Goal: Task Accomplishment & Management: Manage account settings

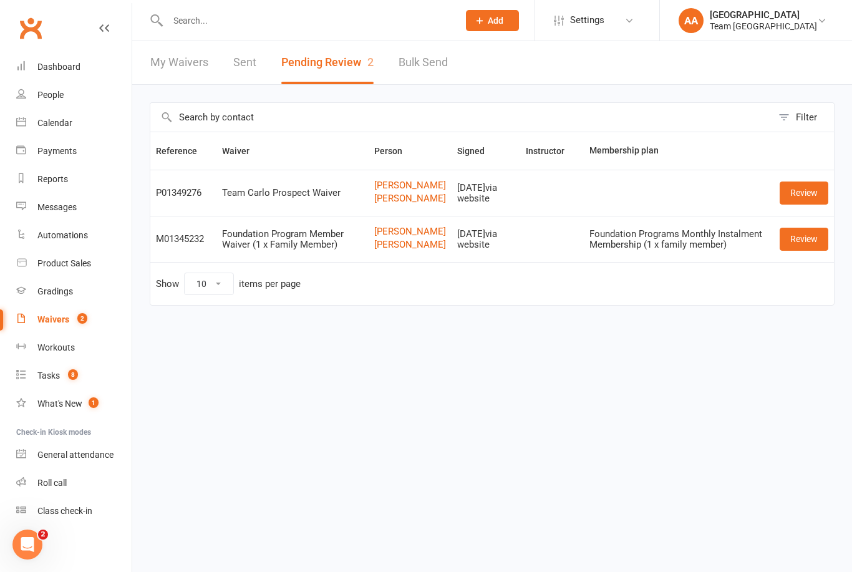
click at [57, 122] on div "Calendar" at bounding box center [54, 123] width 35 height 10
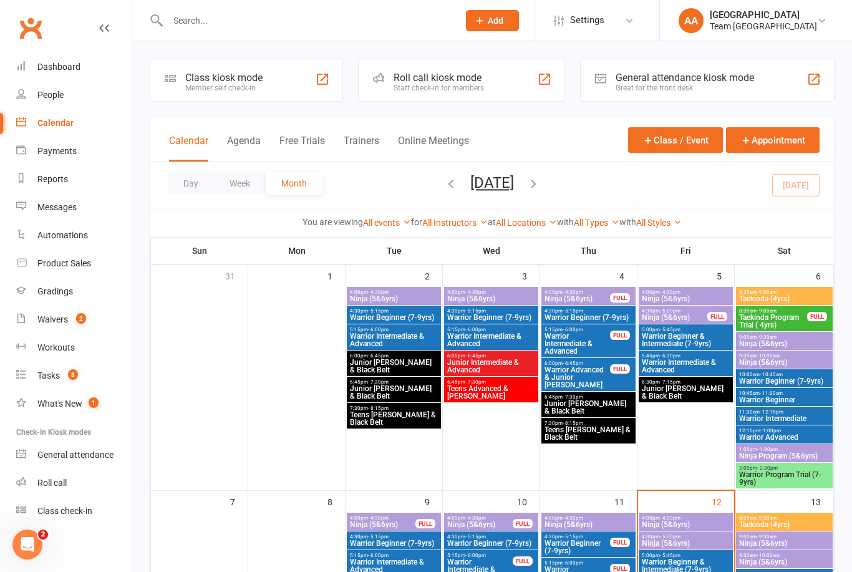
click at [190, 183] on button "Day" at bounding box center [191, 183] width 46 height 22
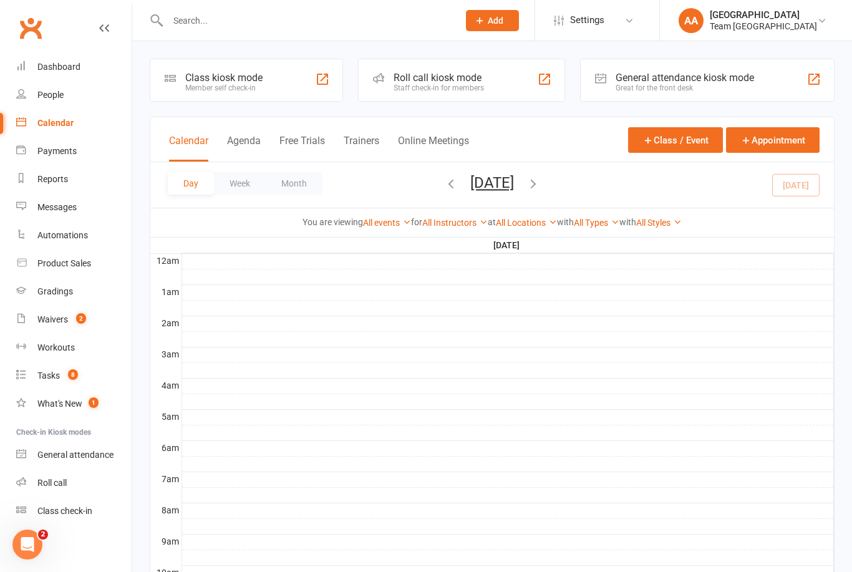
click at [502, 186] on button "[DATE]" at bounding box center [492, 182] width 44 height 17
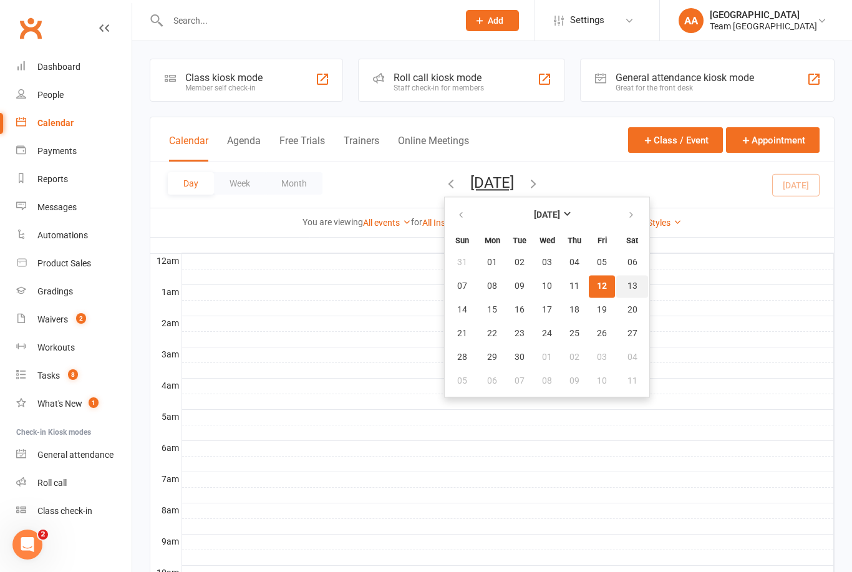
click at [627, 285] on span "13" at bounding box center [632, 286] width 10 height 10
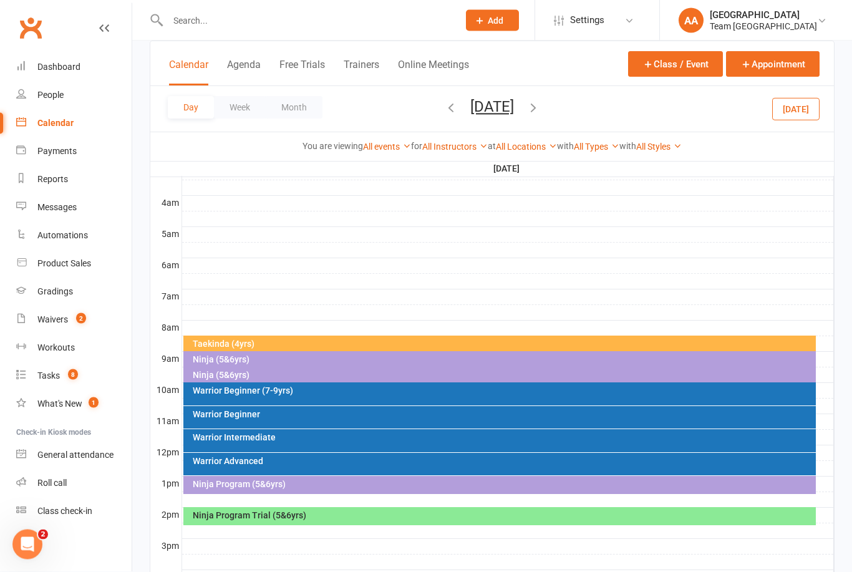
scroll to position [183, 0]
click at [257, 372] on div "Ninja (5&6yrs)" at bounding box center [503, 374] width 622 height 9
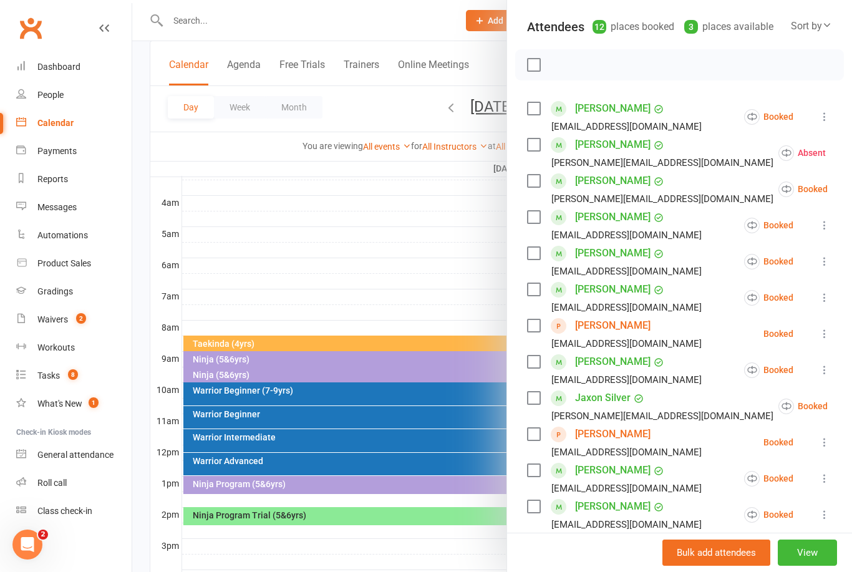
scroll to position [134, 0]
click at [615, 321] on link "[PERSON_NAME]" at bounding box center [612, 325] width 75 height 20
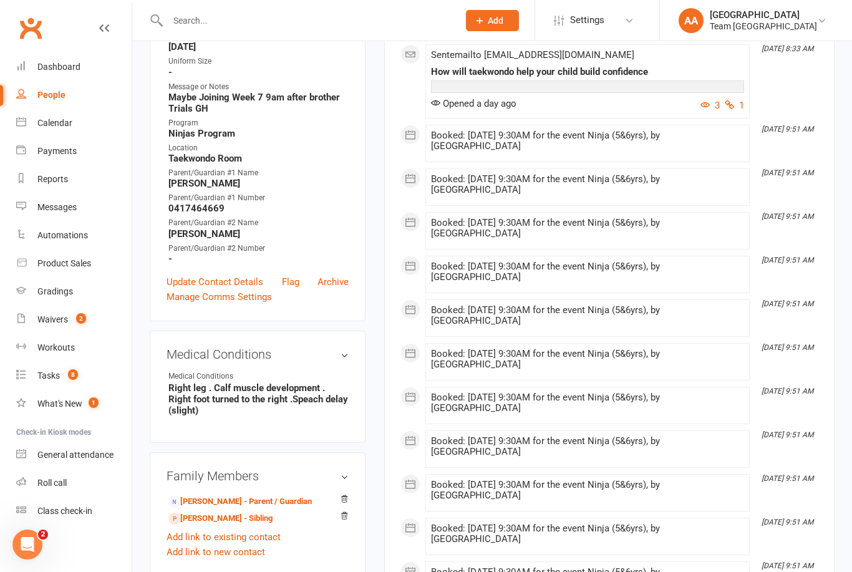
scroll to position [341, 0]
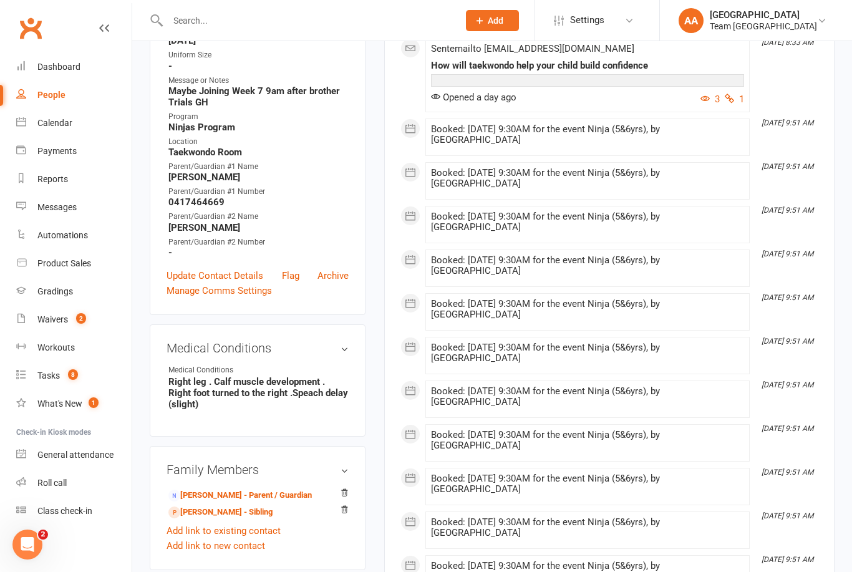
click at [226, 496] on link "[PERSON_NAME] - Parent / Guardian" at bounding box center [239, 495] width 143 height 13
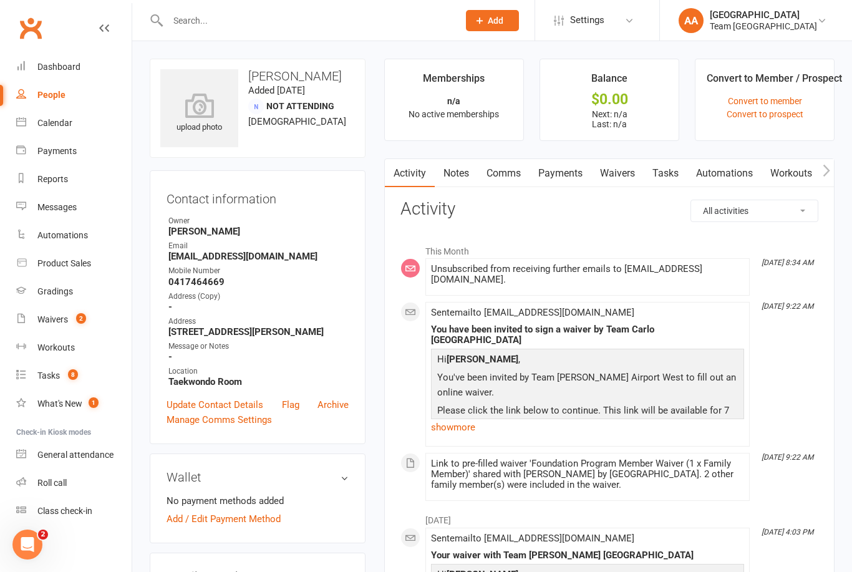
click at [625, 180] on link "Waivers" at bounding box center [617, 173] width 52 height 29
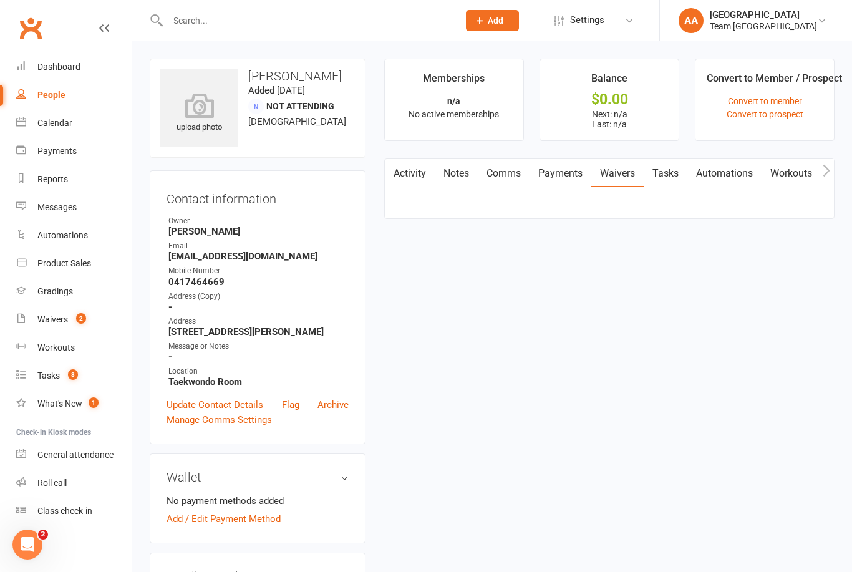
scroll to position [40, 0]
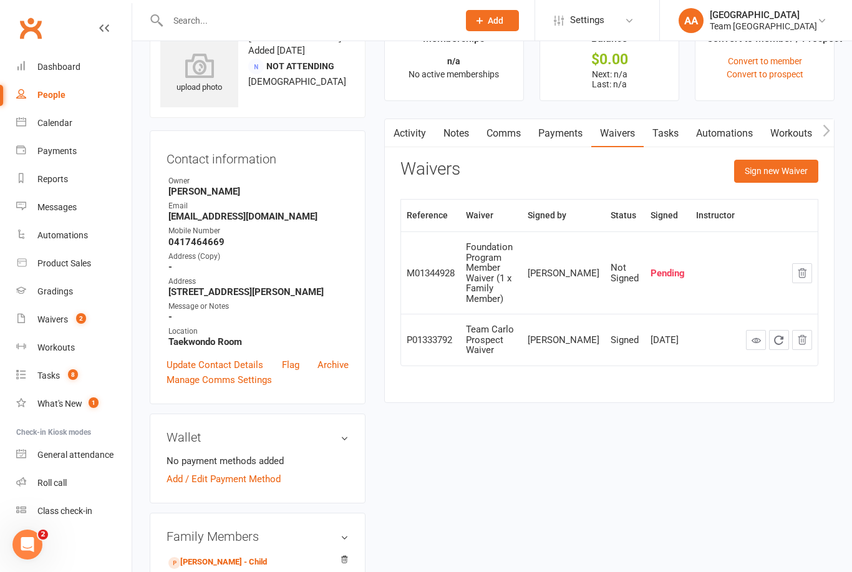
click at [775, 175] on button "Sign new Waiver" at bounding box center [776, 171] width 84 height 22
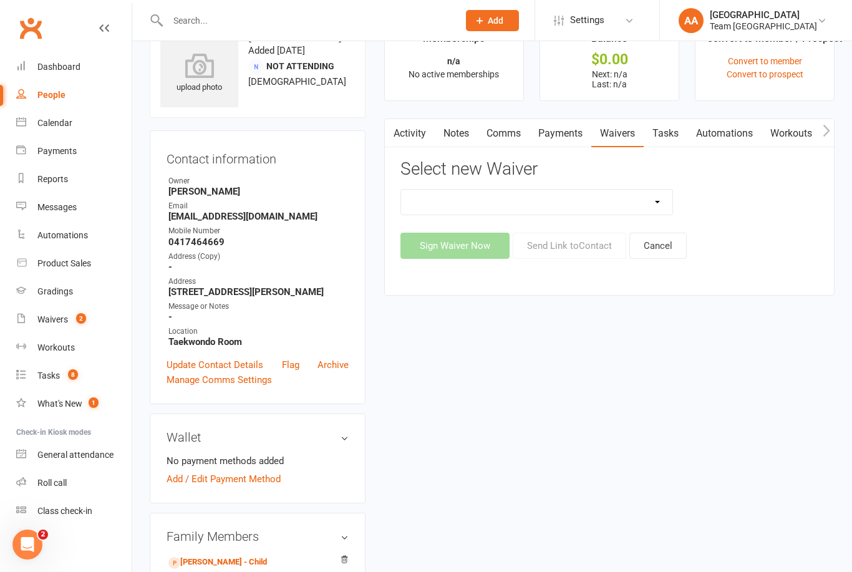
click at [656, 209] on select "Family Program Combination Member Waiver (3+ Family Members) Family Program Com…" at bounding box center [536, 202] width 271 height 25
select select "13866"
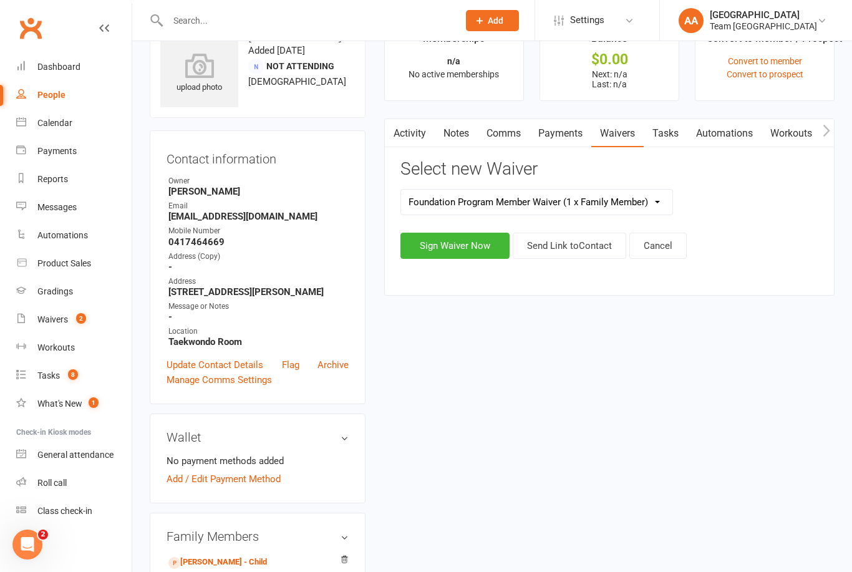
click at [567, 243] on button "Send Link to Contact" at bounding box center [568, 246] width 113 height 26
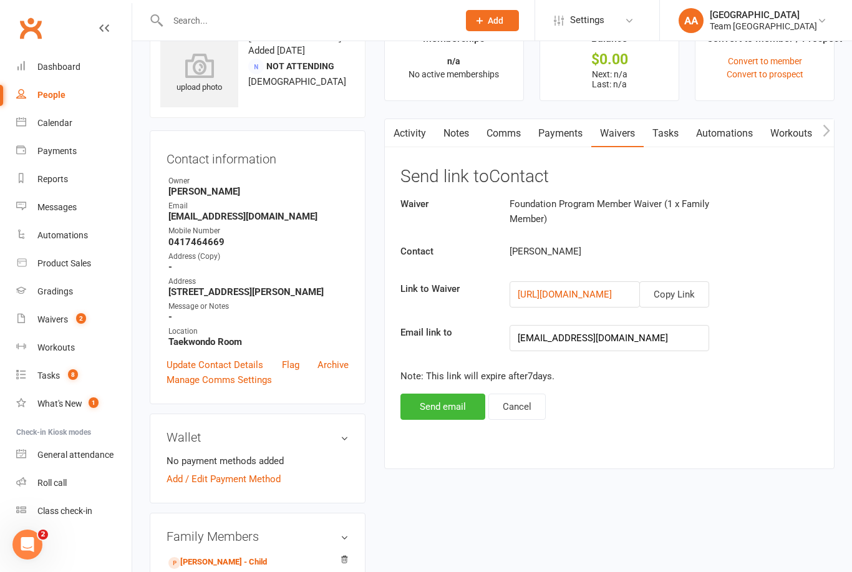
click at [448, 403] on button "Send email" at bounding box center [442, 406] width 85 height 26
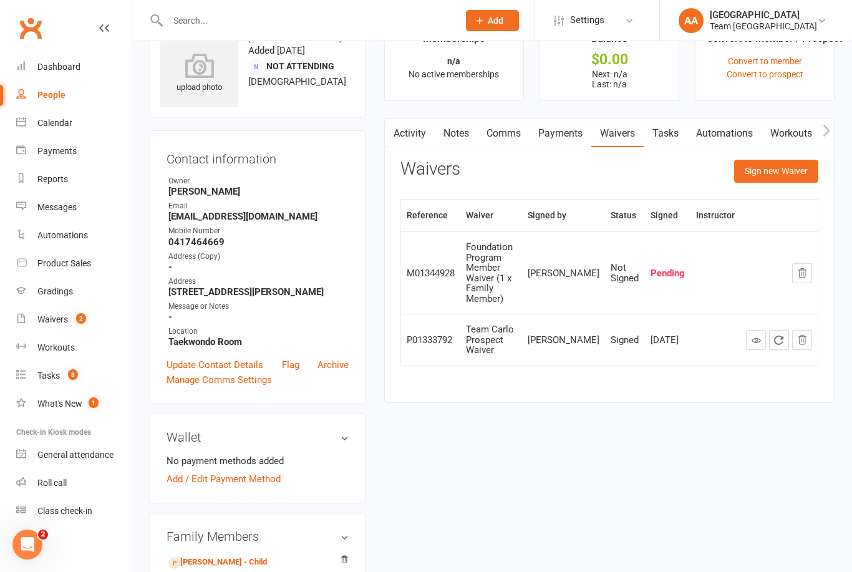
click at [60, 125] on div "Calendar" at bounding box center [54, 123] width 35 height 10
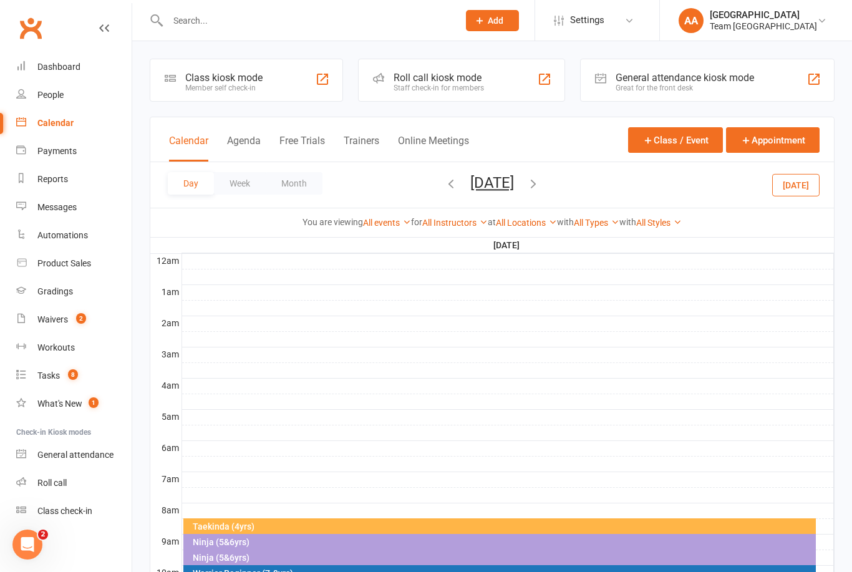
click at [514, 178] on button "[DATE]" at bounding box center [492, 182] width 44 height 17
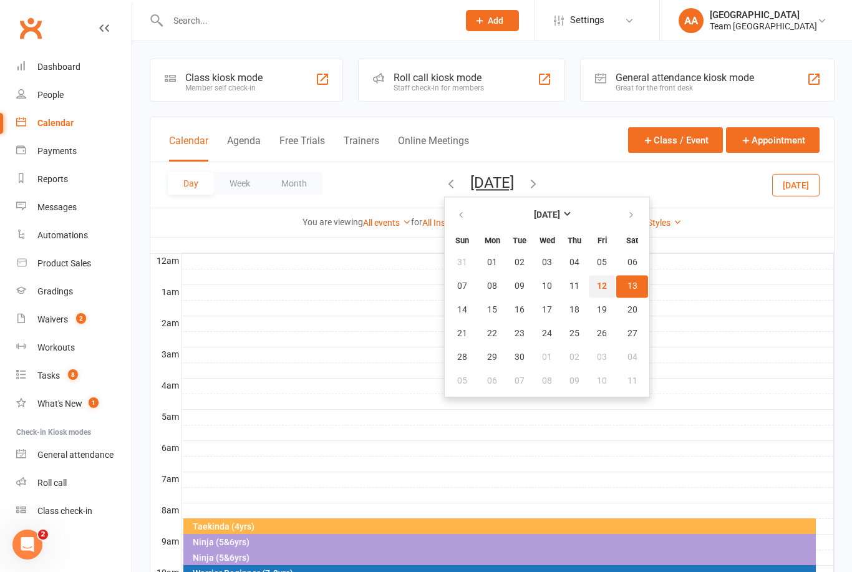
click at [597, 288] on span "12" at bounding box center [602, 286] width 10 height 10
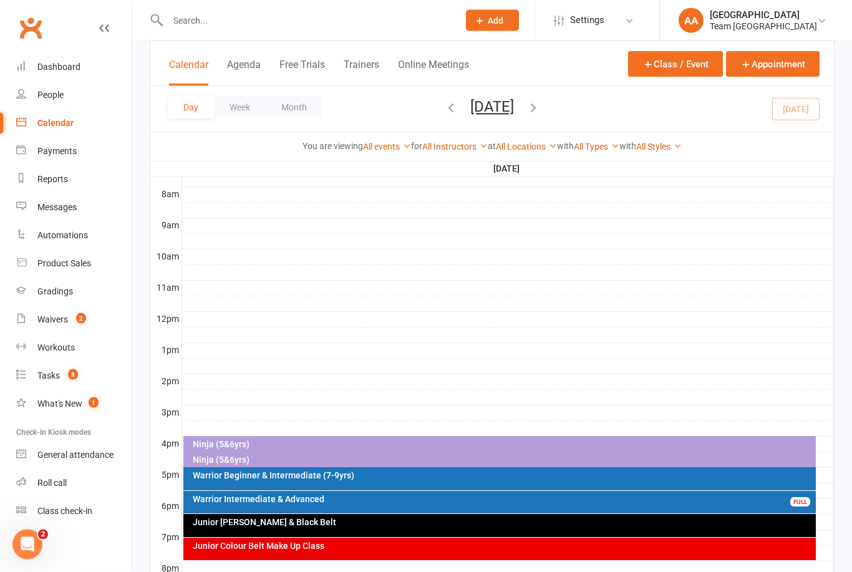
click at [348, 443] on div "Ninja (5&6yrs)" at bounding box center [503, 444] width 622 height 9
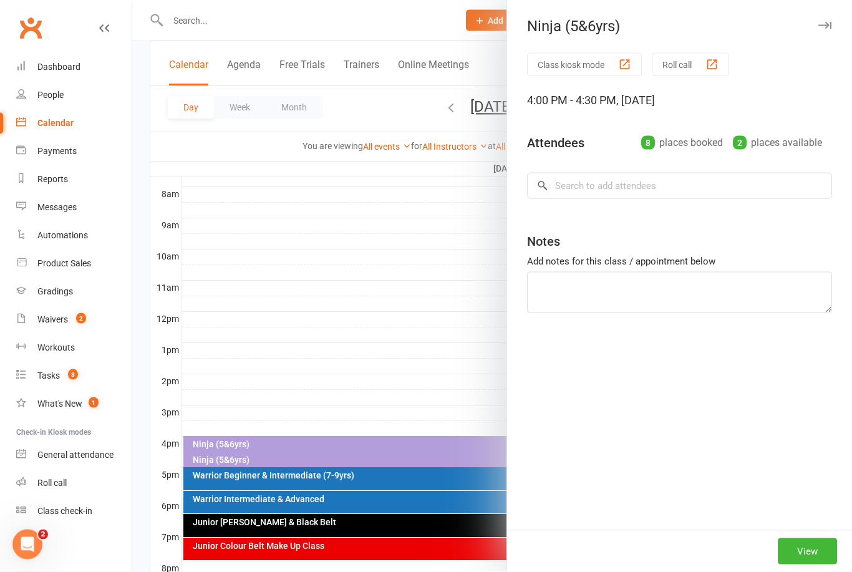
scroll to position [316, 0]
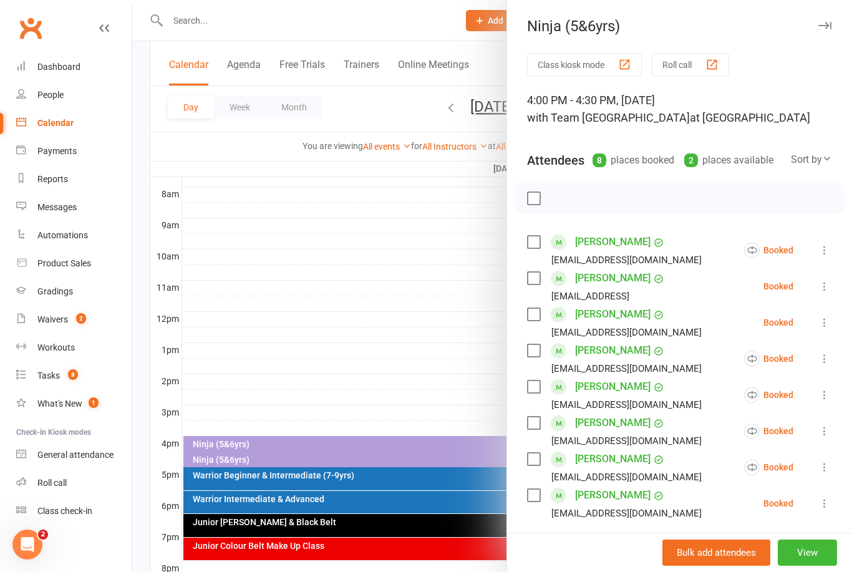
click at [824, 293] on button at bounding box center [824, 286] width 15 height 15
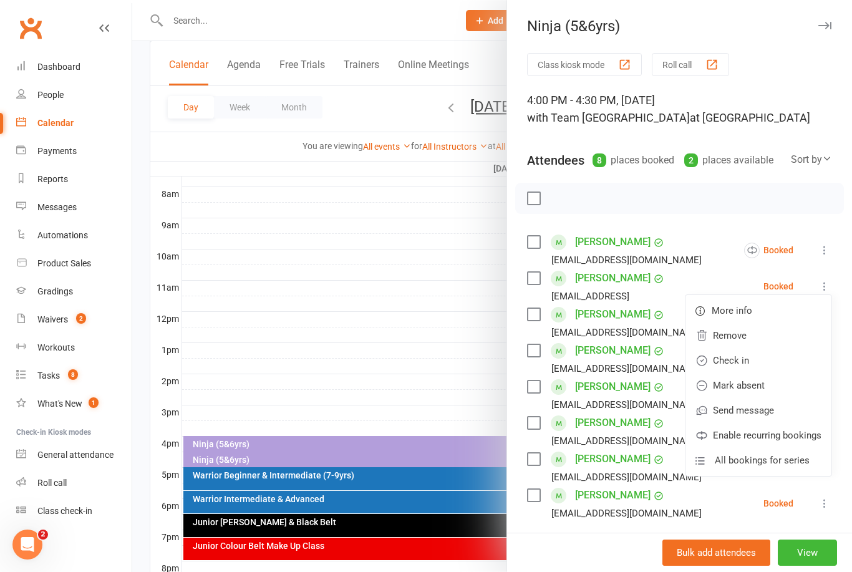
click at [830, 286] on icon at bounding box center [824, 286] width 12 height 12
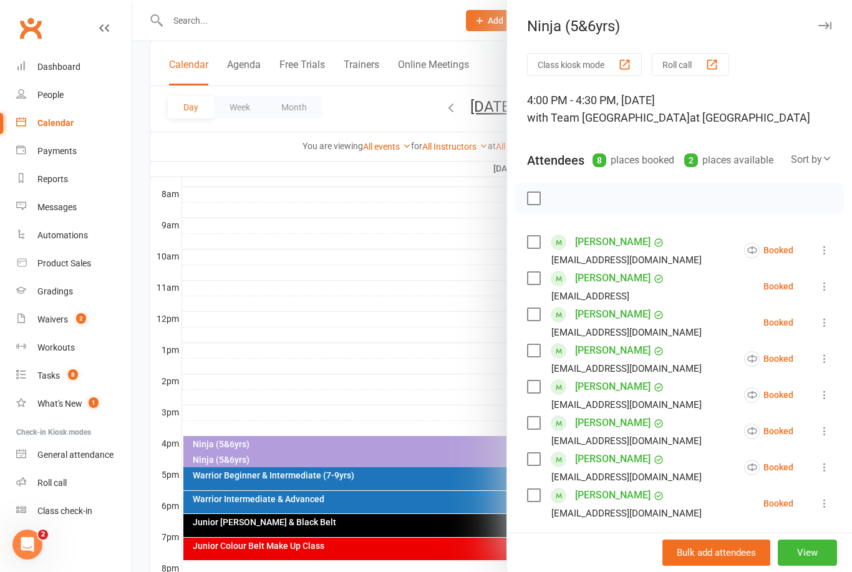
click at [827, 290] on icon at bounding box center [824, 286] width 12 height 12
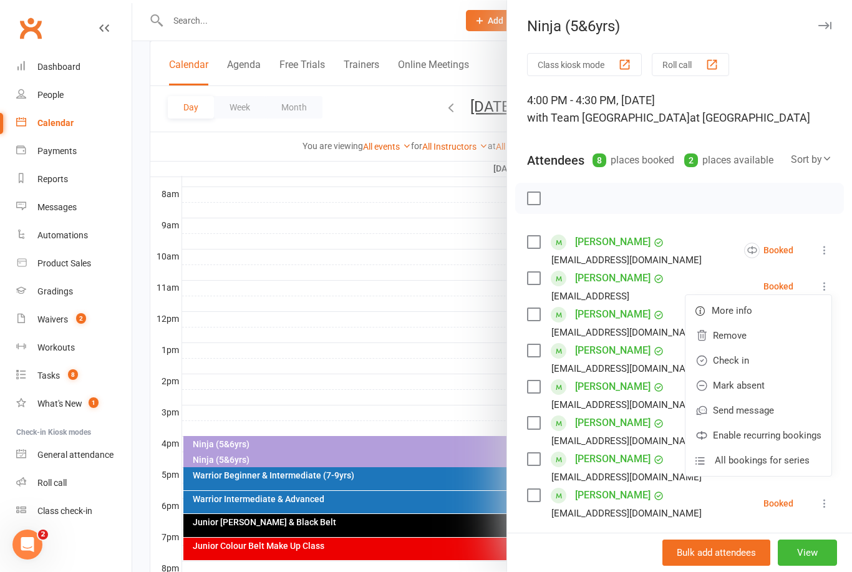
click at [742, 337] on link "Remove" at bounding box center [758, 335] width 146 height 25
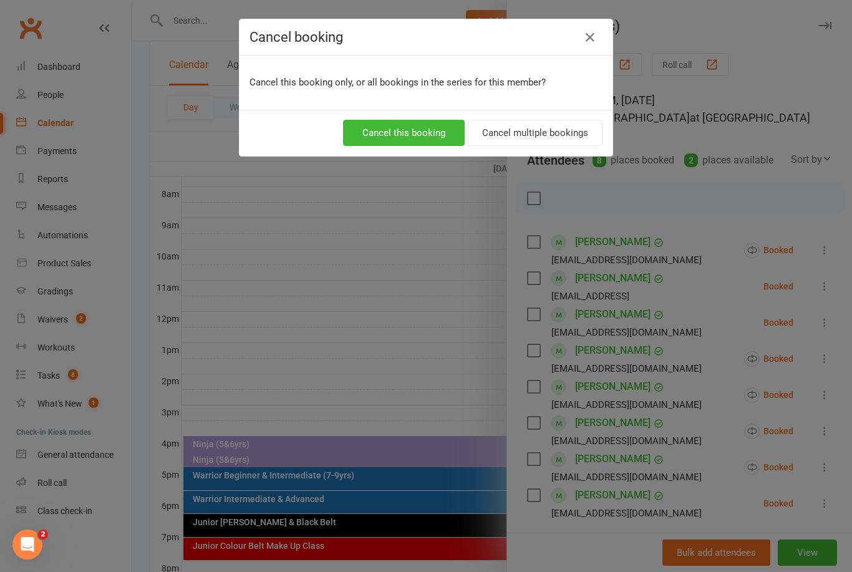
click at [420, 143] on button "Cancel this booking" at bounding box center [404, 133] width 122 height 26
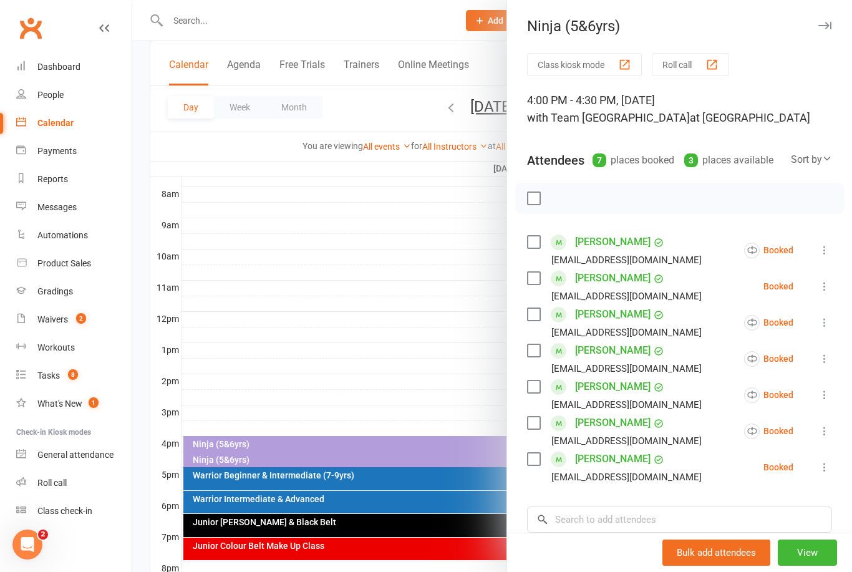
click at [829, 284] on icon at bounding box center [824, 286] width 12 height 12
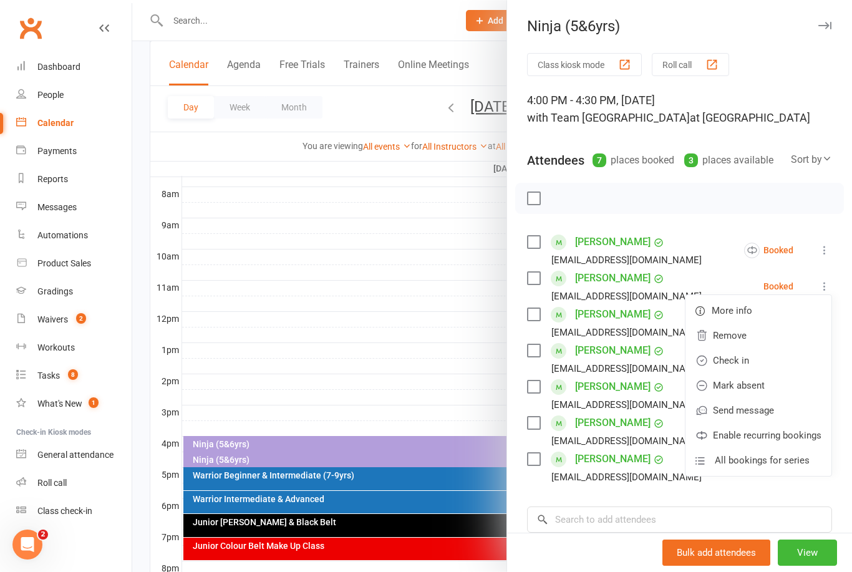
click at [732, 334] on link "Remove" at bounding box center [758, 335] width 146 height 25
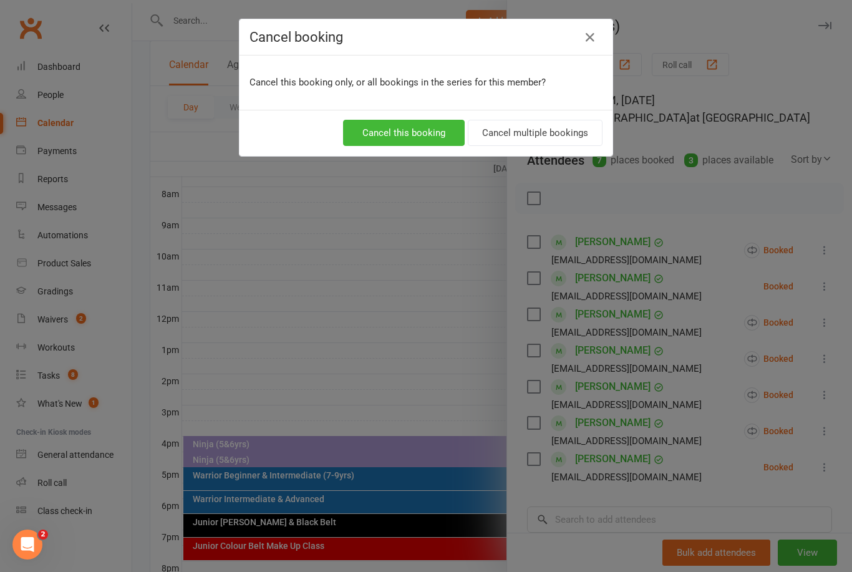
click at [419, 135] on button "Cancel this booking" at bounding box center [404, 133] width 122 height 26
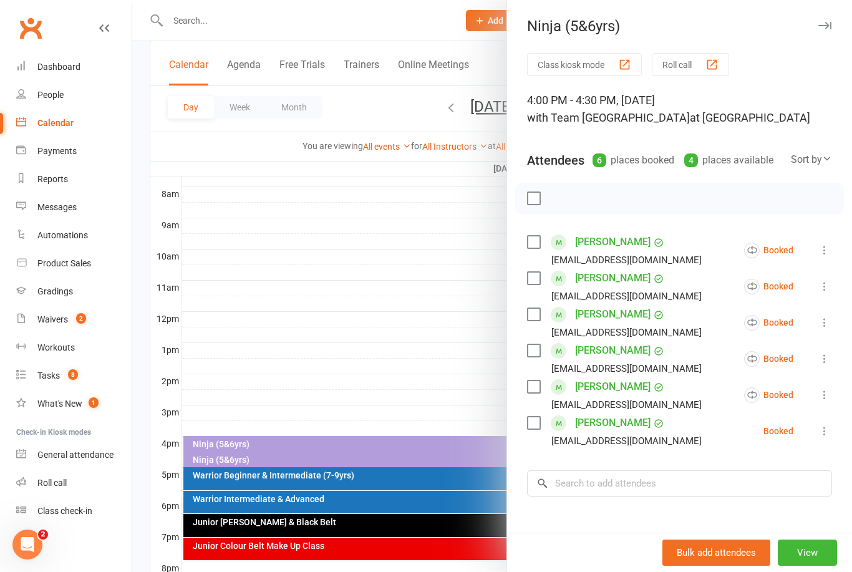
click at [460, 116] on div at bounding box center [491, 286] width 719 height 572
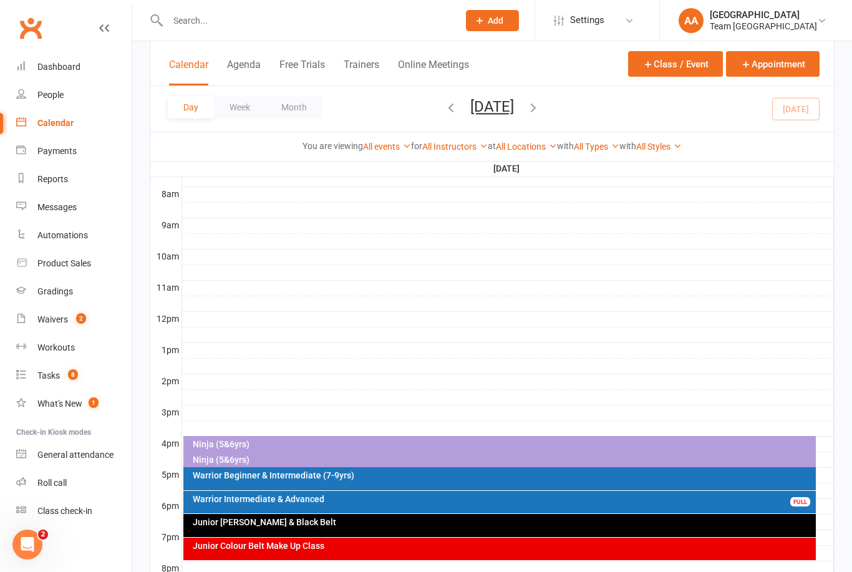
click at [502, 113] on button "[DATE]" at bounding box center [492, 106] width 44 height 17
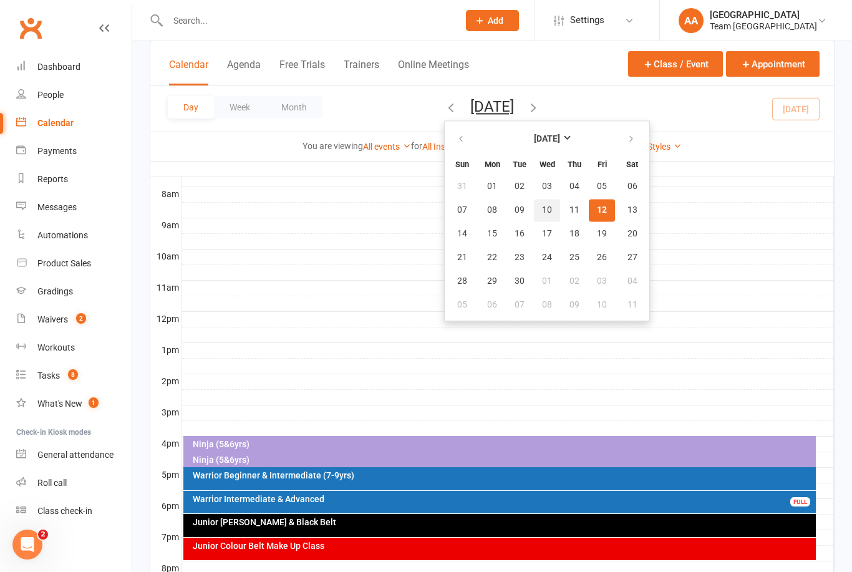
click at [534, 209] on button "10" at bounding box center [547, 210] width 26 height 22
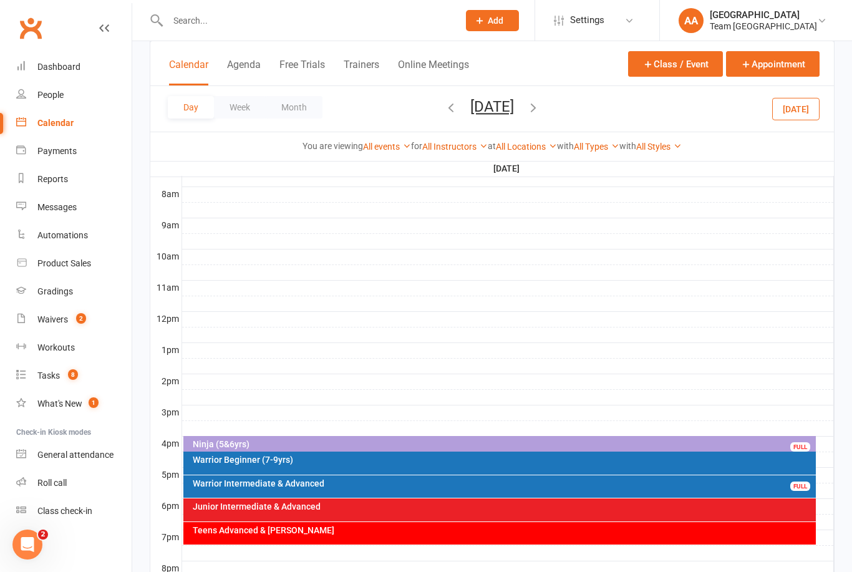
click at [540, 112] on icon "button" at bounding box center [533, 107] width 14 height 14
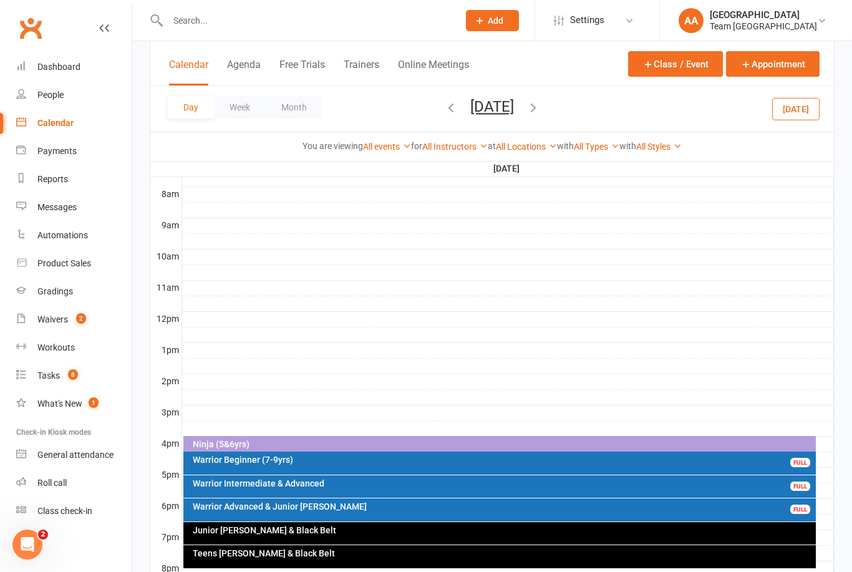
click at [287, 481] on div "Warrior Intermediate & Advanced" at bounding box center [503, 483] width 622 height 9
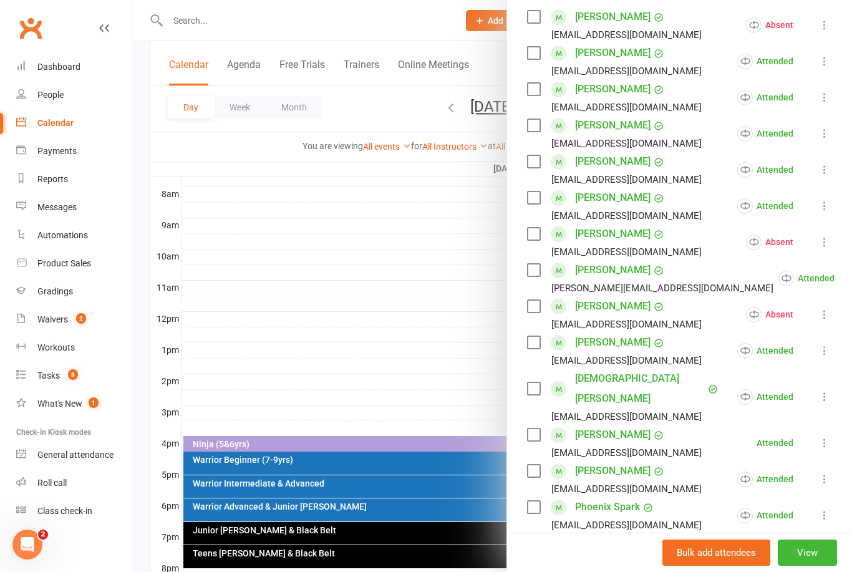
scroll to position [228, 0]
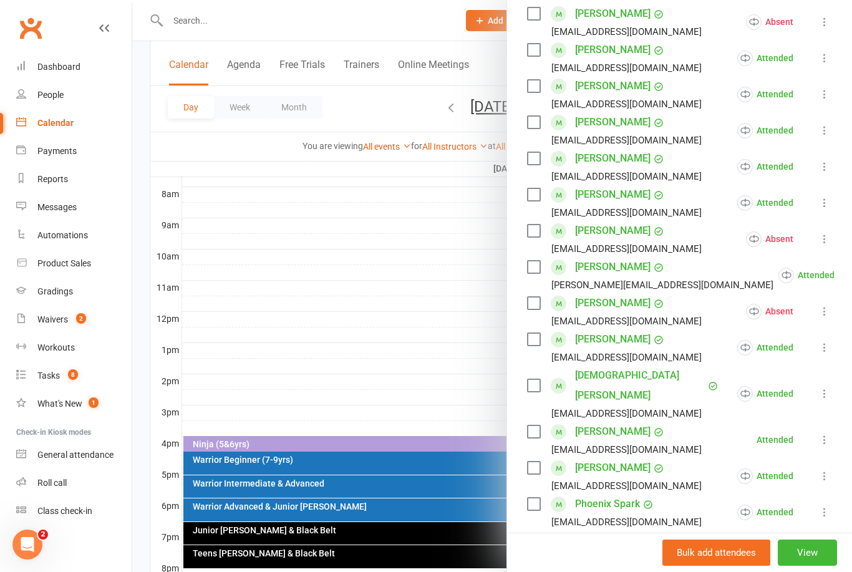
click at [602, 458] on link "[PERSON_NAME]" at bounding box center [612, 468] width 75 height 20
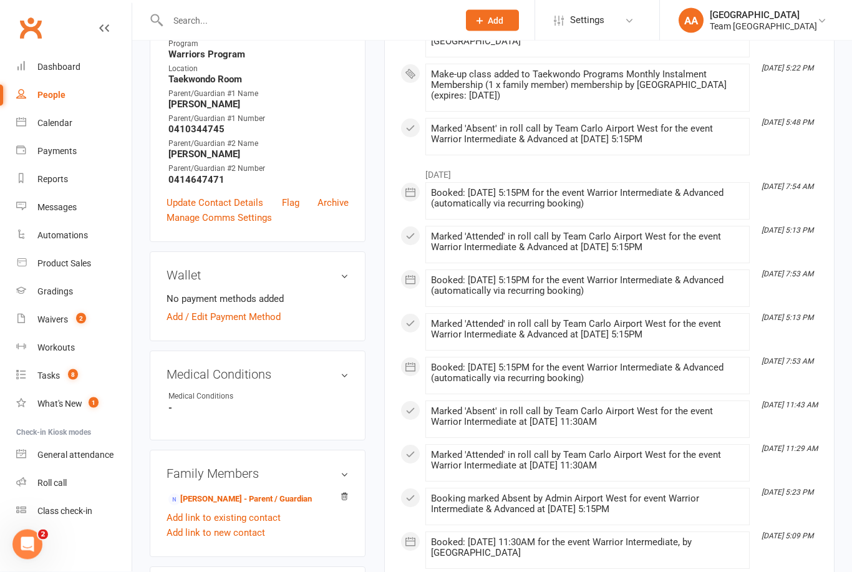
scroll to position [380, 0]
click at [261, 506] on link "[PERSON_NAME] - Parent / Guardian" at bounding box center [239, 498] width 143 height 13
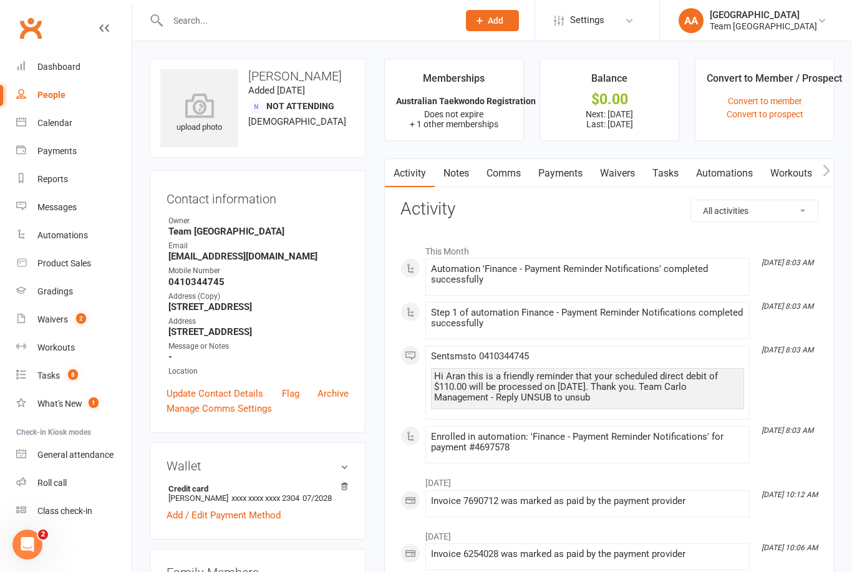
click at [511, 181] on link "Comms" at bounding box center [504, 173] width 52 height 29
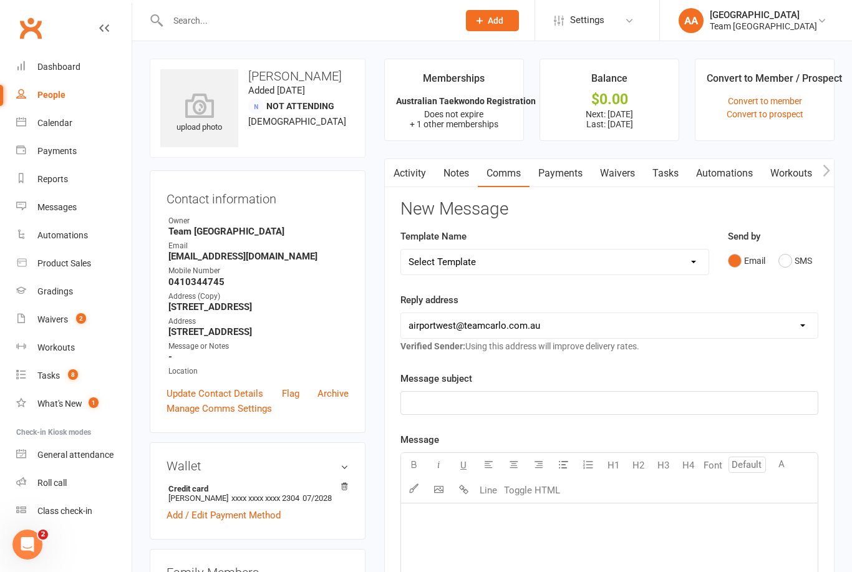
click at [689, 264] on select "Select Template [SMS] Direct Debit - AT Payment Reminder SMS [SMS] Direct Debit…" at bounding box center [554, 261] width 307 height 25
select select "15"
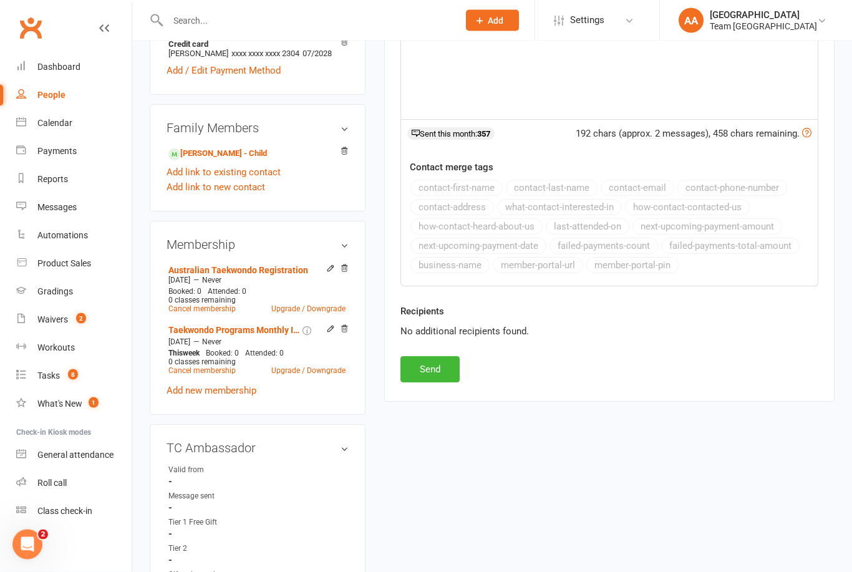
scroll to position [444, 0]
click at [428, 373] on button "Send" at bounding box center [429, 369] width 59 height 26
select select
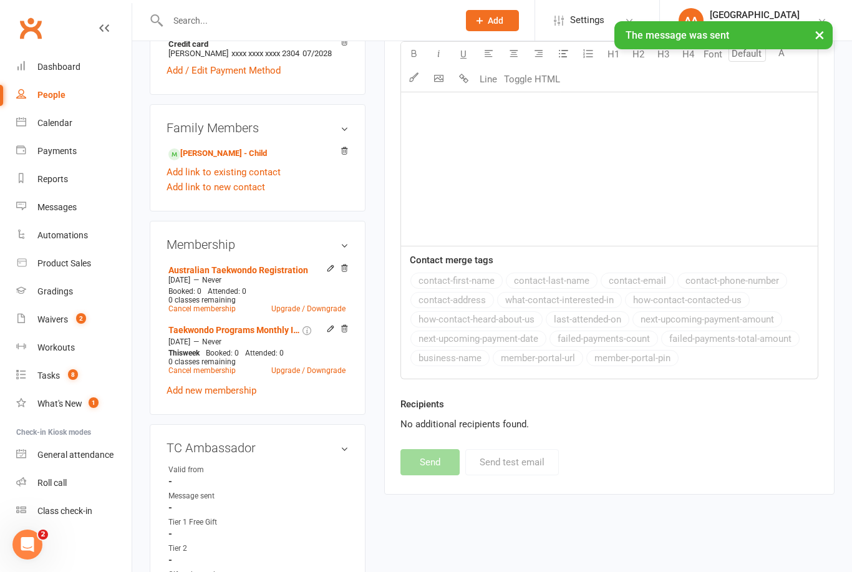
click at [70, 122] on div "Calendar" at bounding box center [54, 123] width 35 height 10
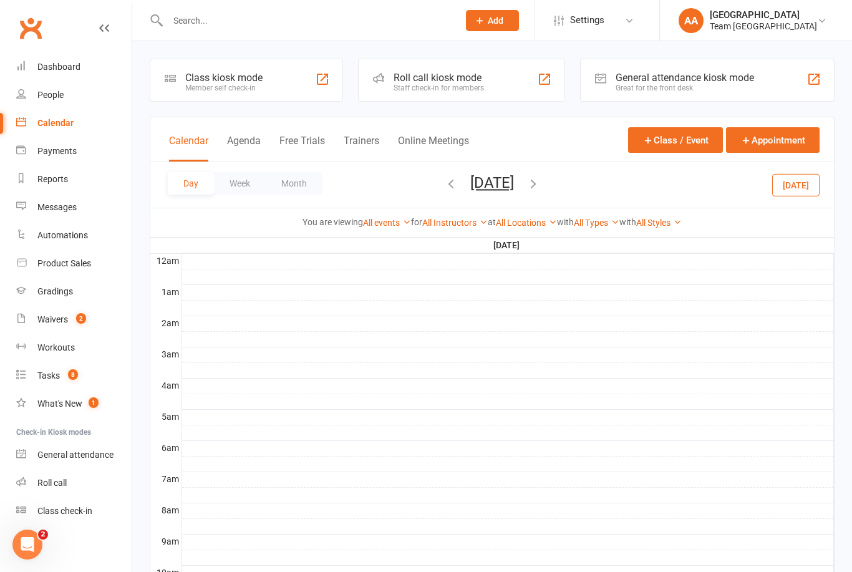
click at [514, 181] on button "[DATE]" at bounding box center [492, 182] width 44 height 17
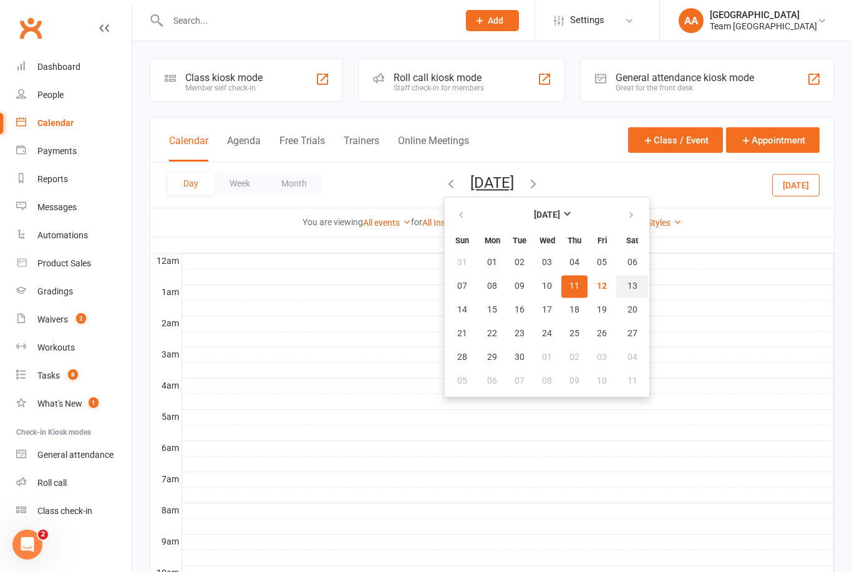
click at [627, 288] on span "13" at bounding box center [632, 286] width 10 height 10
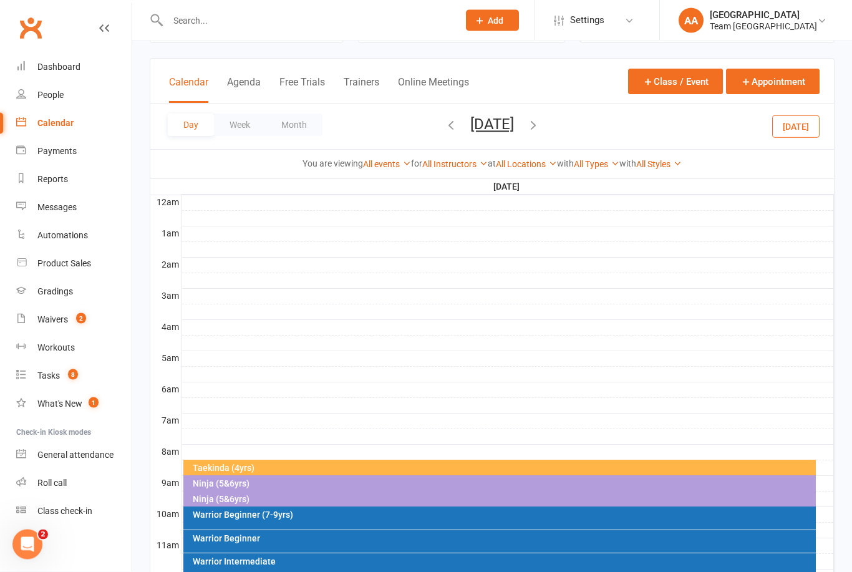
scroll to position [147, 0]
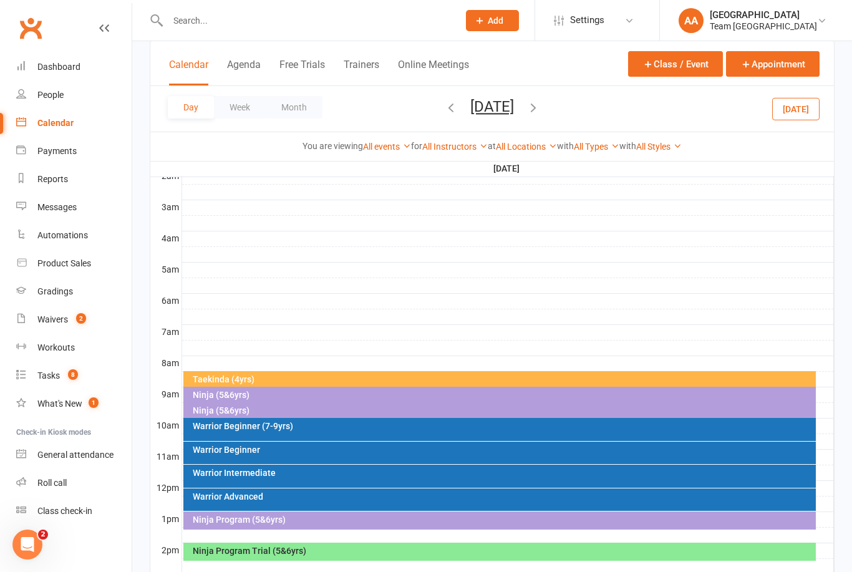
click at [289, 477] on div "Warrior Intermediate" at bounding box center [499, 475] width 633 height 23
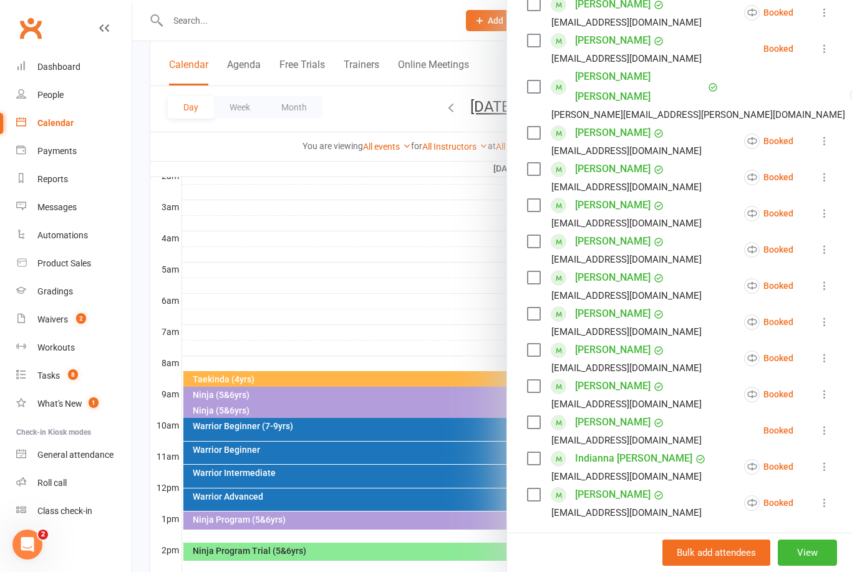
scroll to position [357, 0]
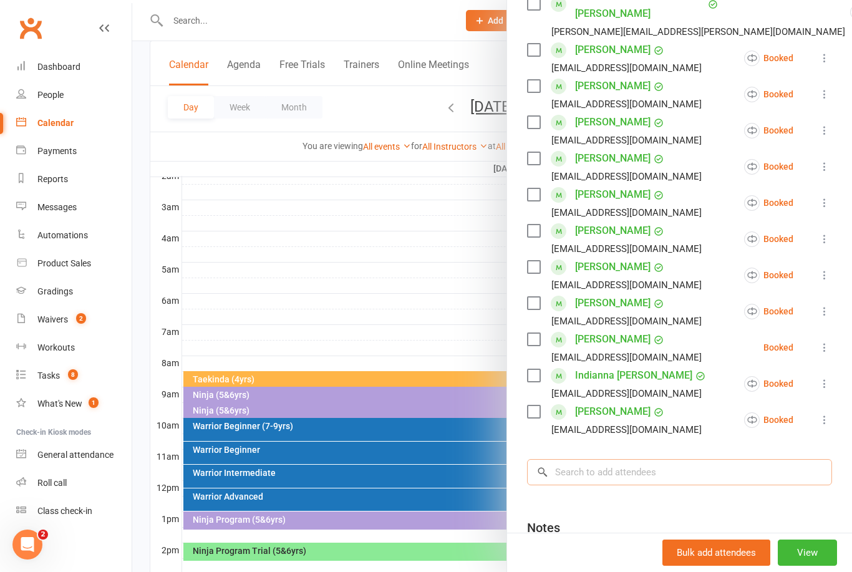
click at [627, 459] on input "search" at bounding box center [679, 472] width 305 height 26
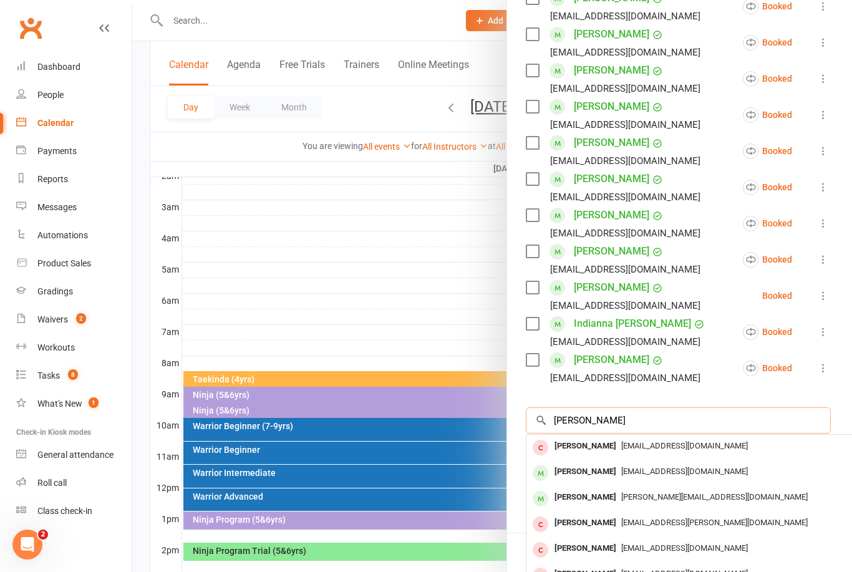
scroll to position [0, 0]
type input "[PERSON_NAME]"
click at [640, 492] on span "[PERSON_NAME][EMAIL_ADDRESS][DOMAIN_NAME]" at bounding box center [714, 496] width 186 height 9
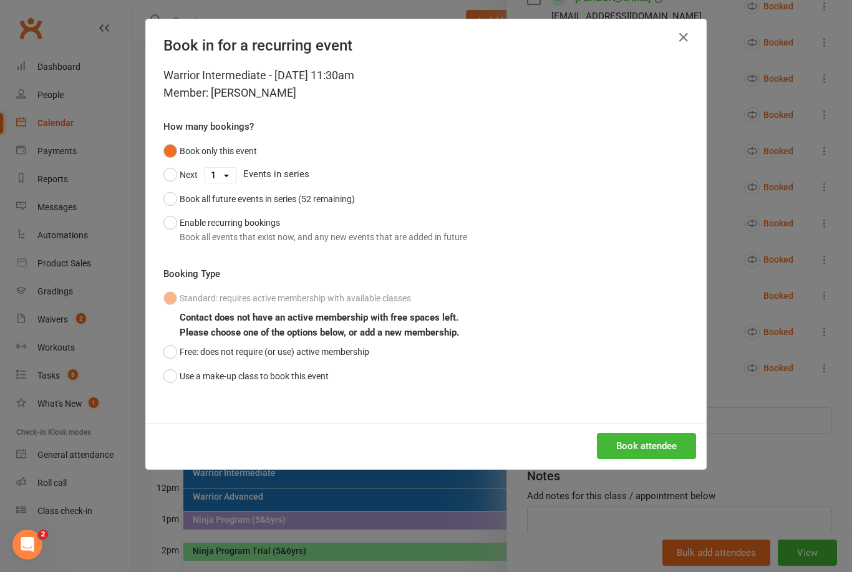
click at [166, 380] on button "Use a make-up class to book this event" at bounding box center [245, 376] width 165 height 24
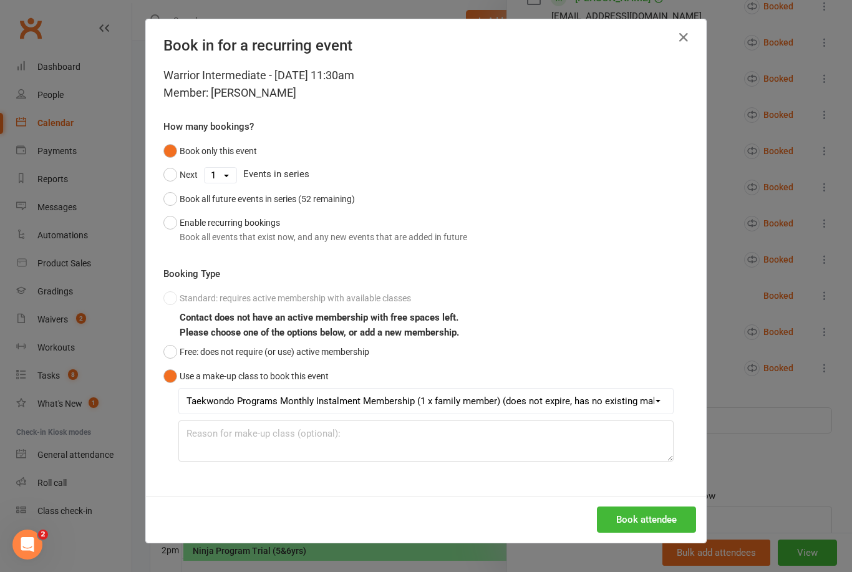
click at [652, 517] on button "Book attendee" at bounding box center [646, 519] width 99 height 26
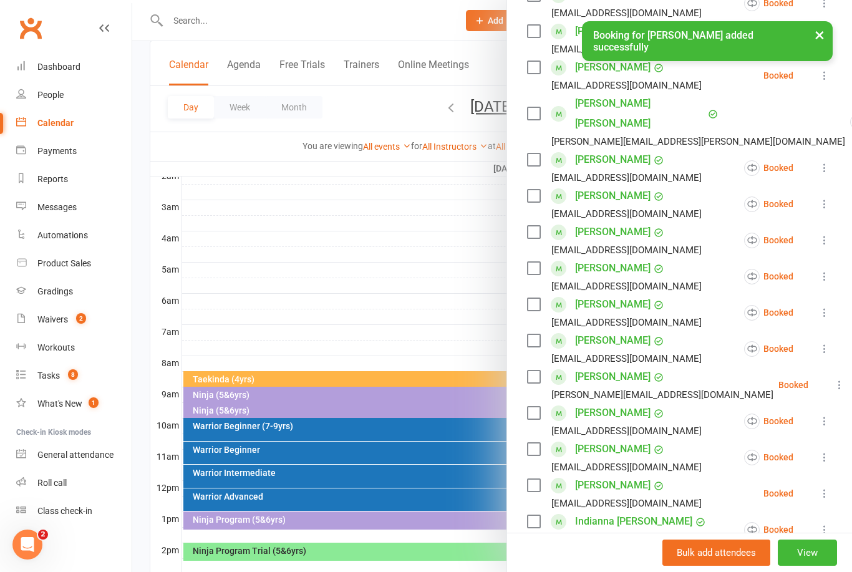
scroll to position [242, 0]
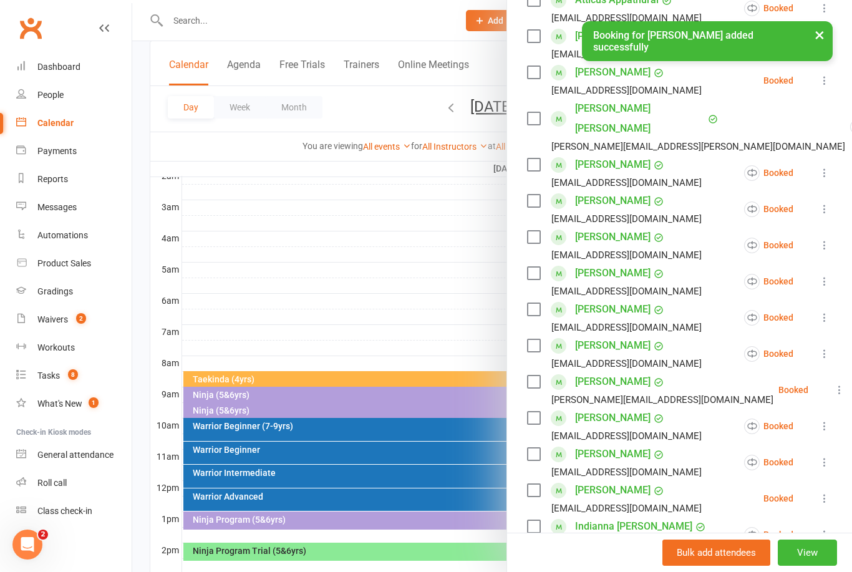
click at [627, 372] on link "[PERSON_NAME]" at bounding box center [612, 382] width 75 height 20
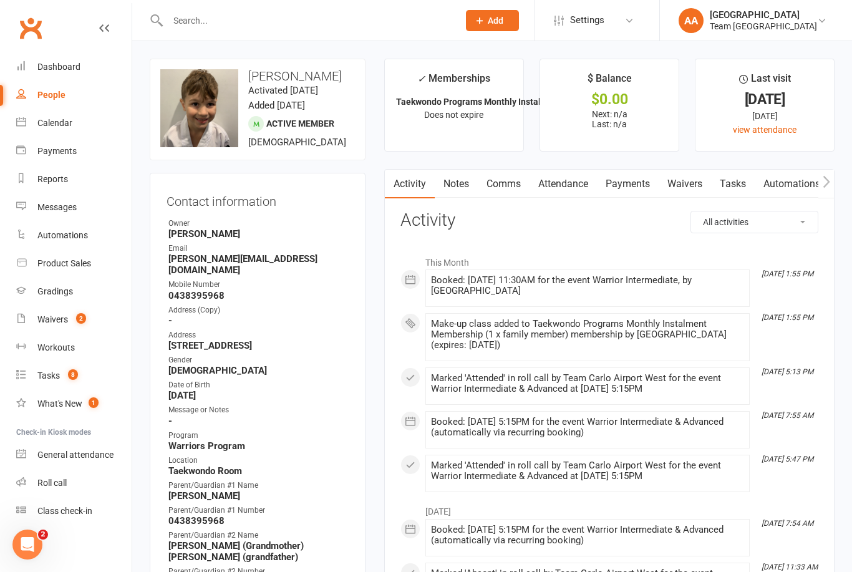
click at [77, 121] on link "Calendar" at bounding box center [73, 123] width 115 height 28
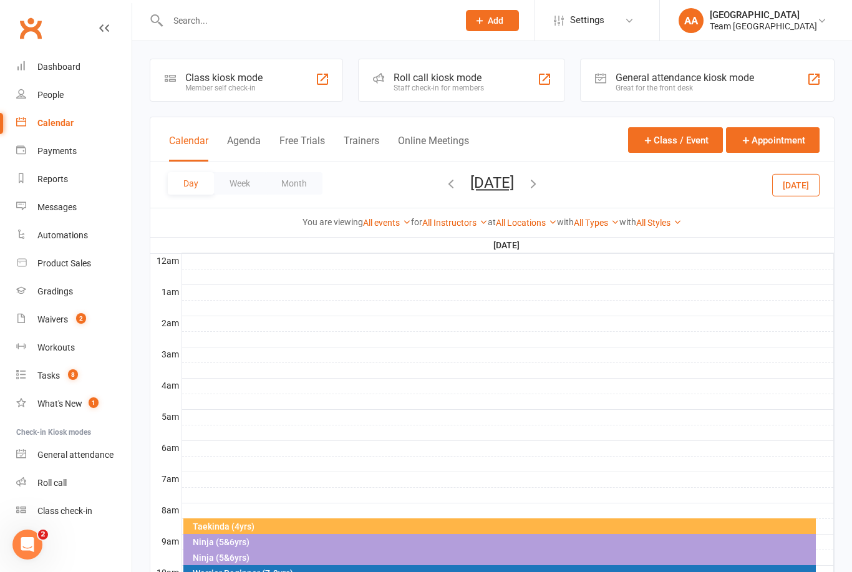
click at [514, 188] on button "[DATE]" at bounding box center [492, 182] width 44 height 17
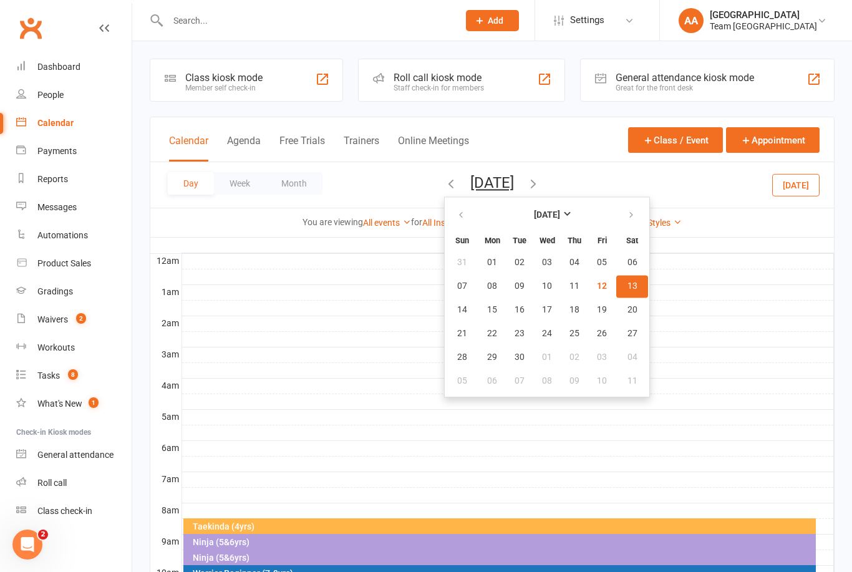
click at [616, 287] on button "13" at bounding box center [632, 286] width 32 height 22
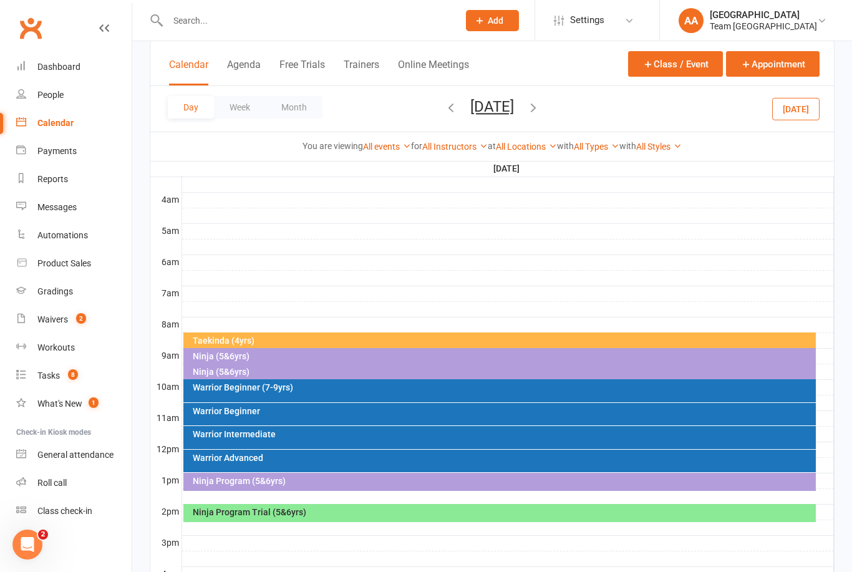
scroll to position [186, 0]
click at [279, 481] on div "Ninja Program (5&6yrs)" at bounding box center [503, 480] width 622 height 9
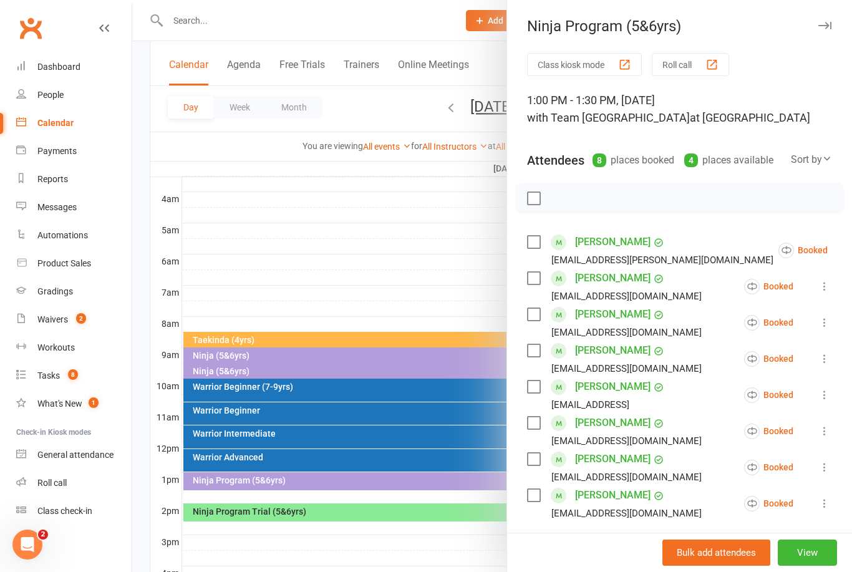
click at [610, 242] on link "[PERSON_NAME]" at bounding box center [612, 242] width 75 height 20
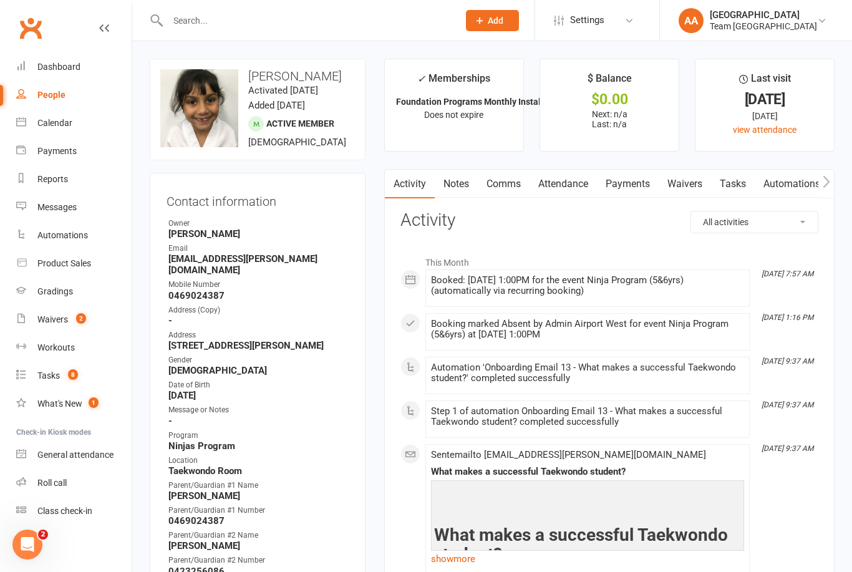
click at [67, 125] on div "Calendar" at bounding box center [54, 123] width 35 height 10
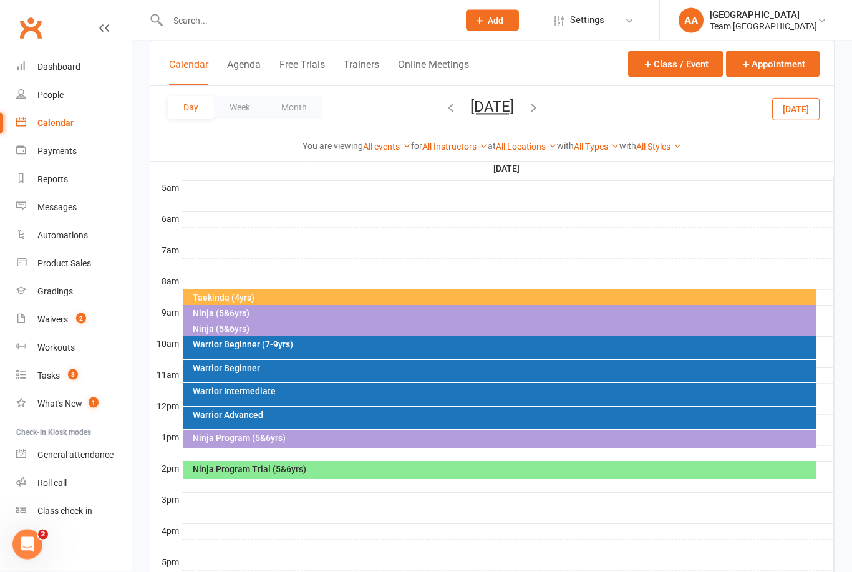
click at [257, 334] on div "Ninja (5&6yrs)" at bounding box center [499, 330] width 633 height 18
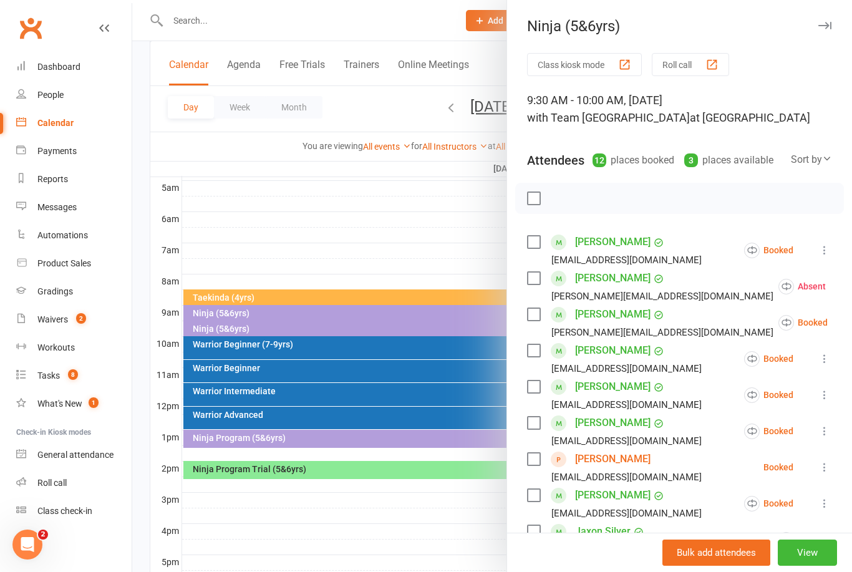
click at [369, 208] on div at bounding box center [491, 286] width 719 height 572
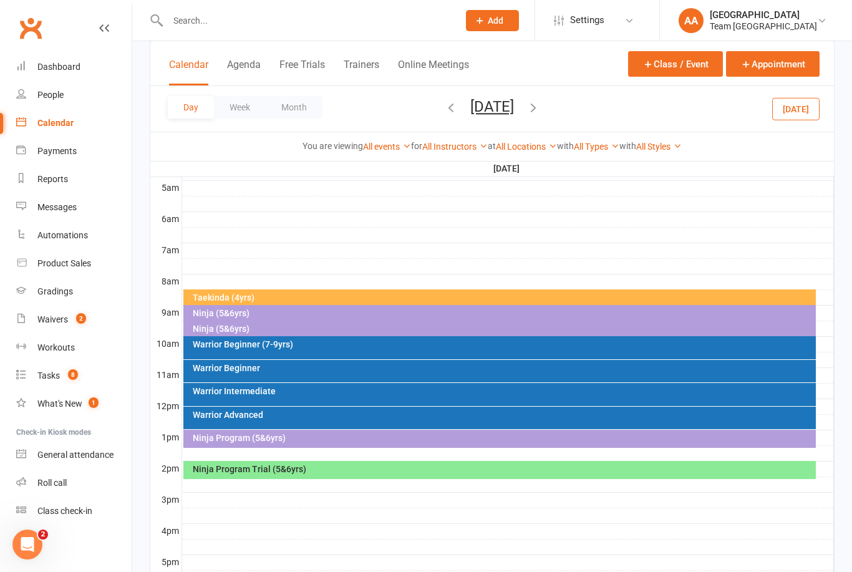
click at [241, 312] on div "Ninja (5&6yrs)" at bounding box center [503, 313] width 622 height 9
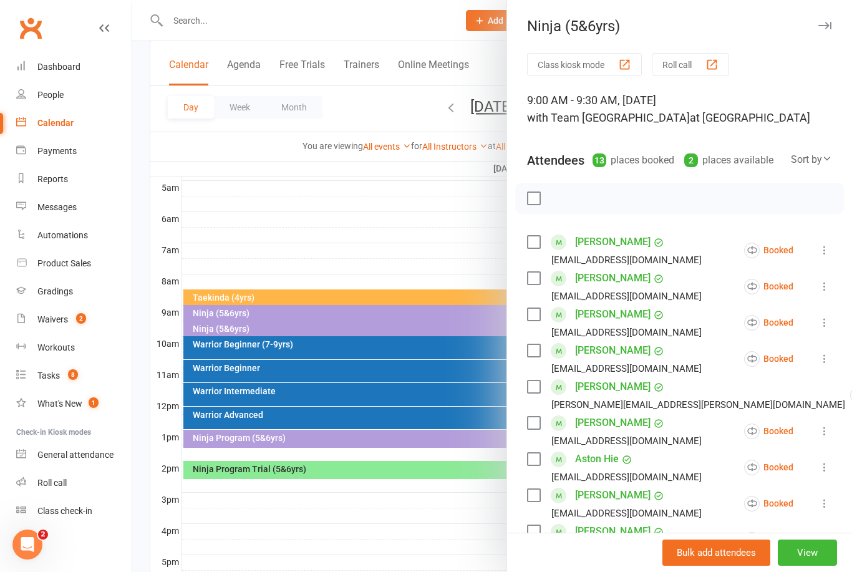
click at [239, 330] on div at bounding box center [491, 286] width 719 height 572
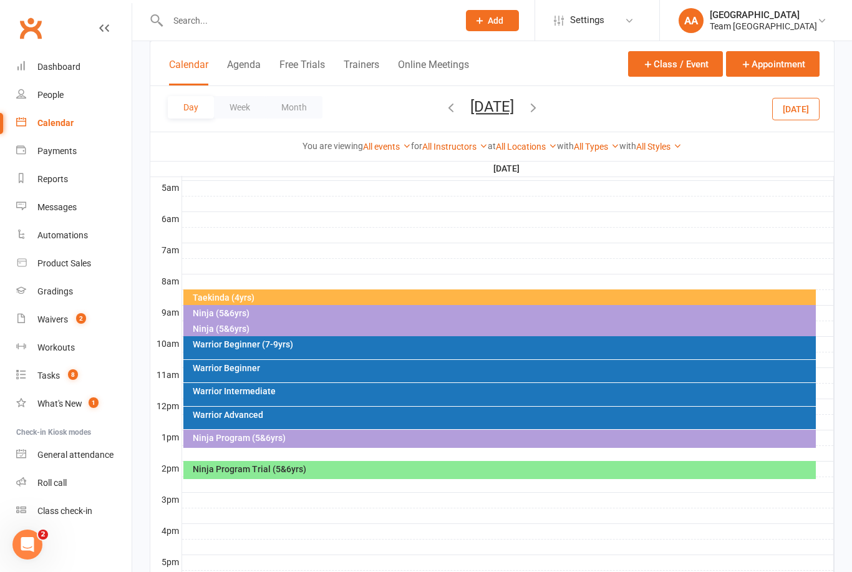
click at [237, 329] on div "Ninja (5&6yrs)" at bounding box center [503, 328] width 622 height 9
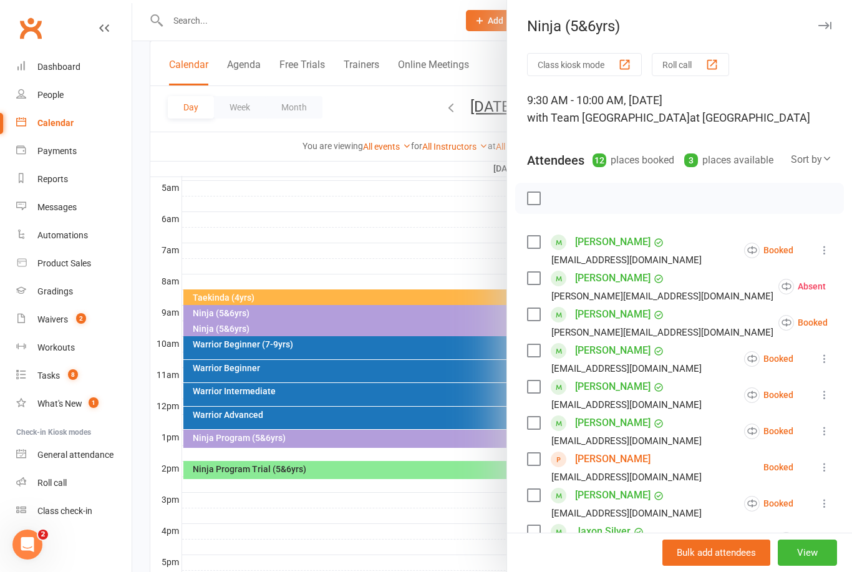
click at [479, 108] on div at bounding box center [491, 286] width 719 height 572
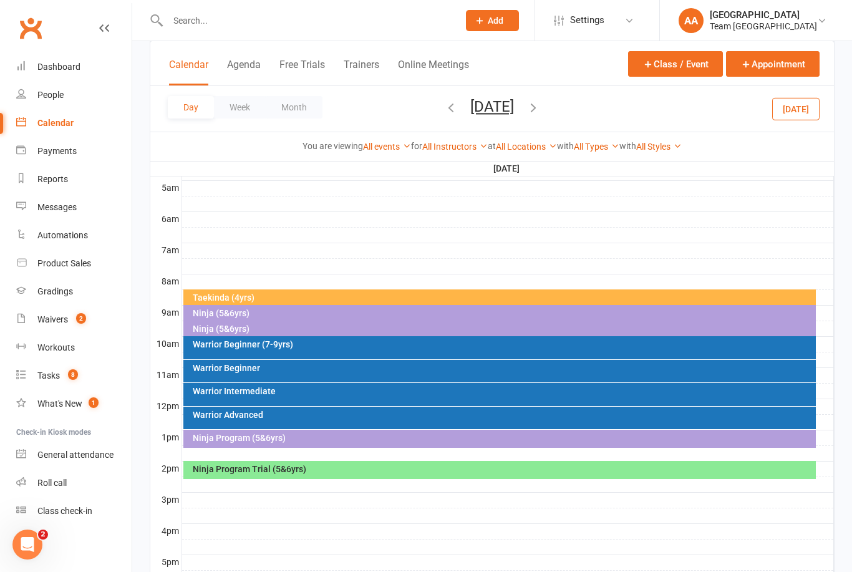
click at [514, 112] on button "[DATE]" at bounding box center [492, 106] width 44 height 17
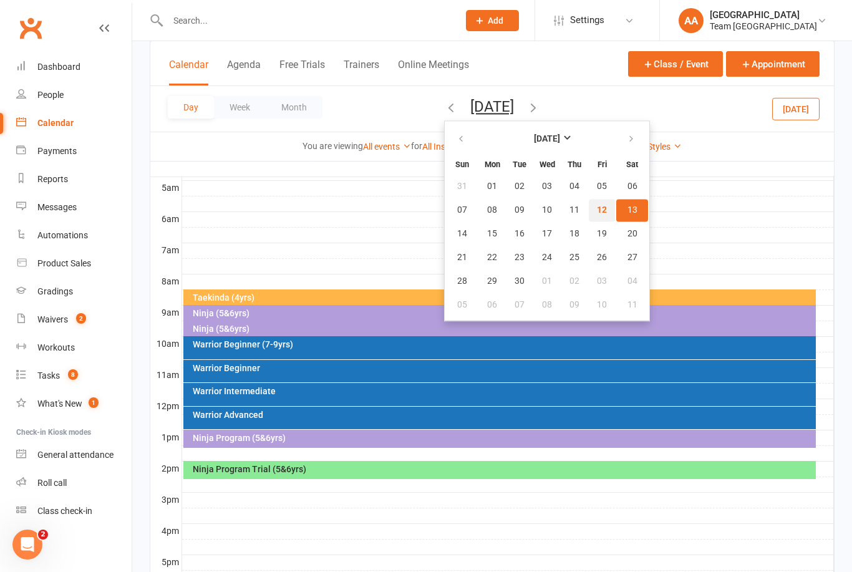
click at [588, 215] on button "12" at bounding box center [601, 210] width 26 height 22
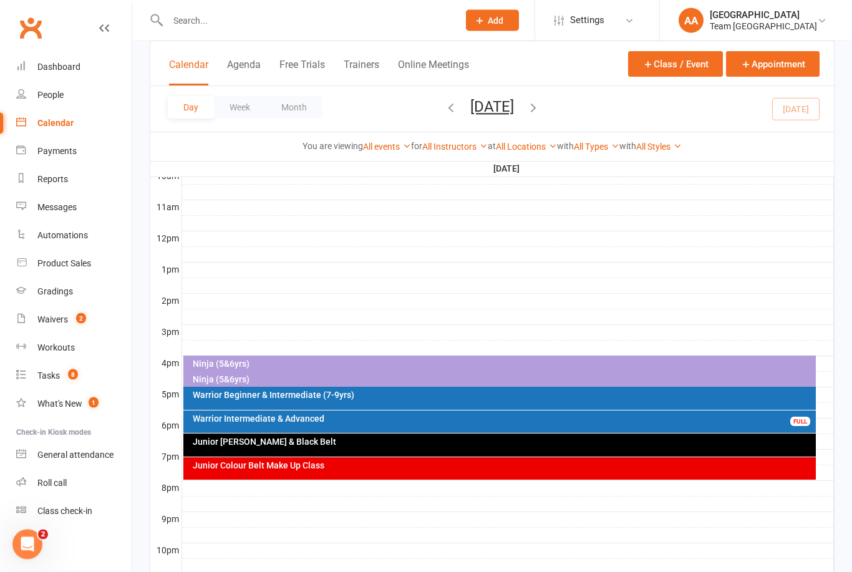
scroll to position [421, 0]
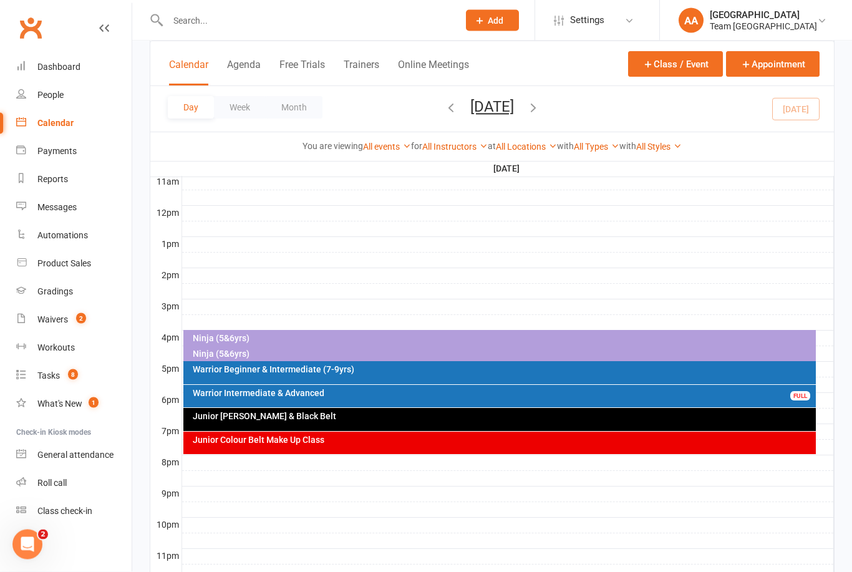
click at [250, 357] on div "Ninja (5&6yrs)" at bounding box center [503, 354] width 622 height 9
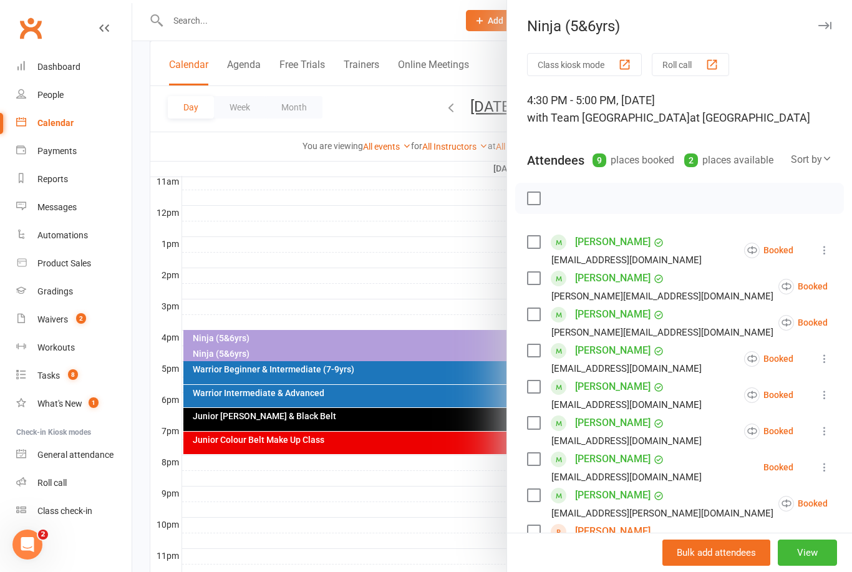
click at [446, 287] on div at bounding box center [491, 286] width 719 height 572
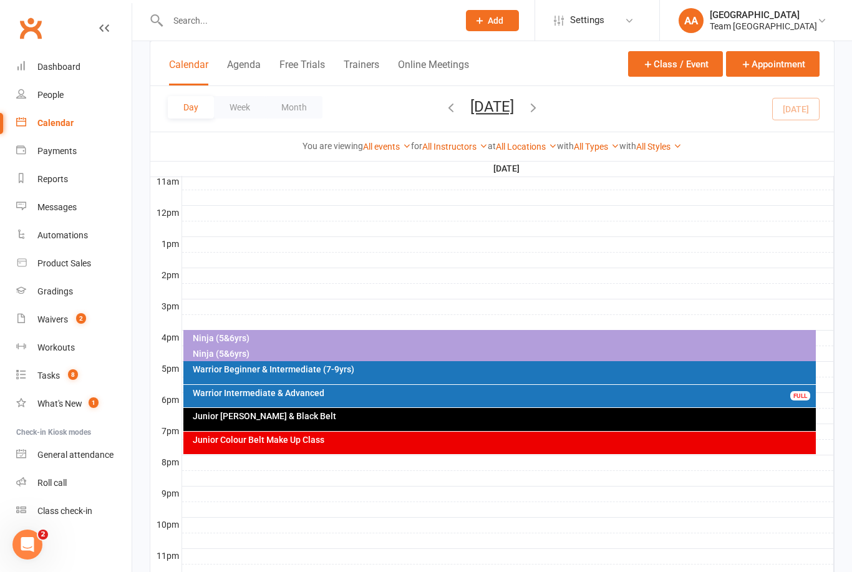
click at [540, 99] on button "button" at bounding box center [533, 109] width 14 height 22
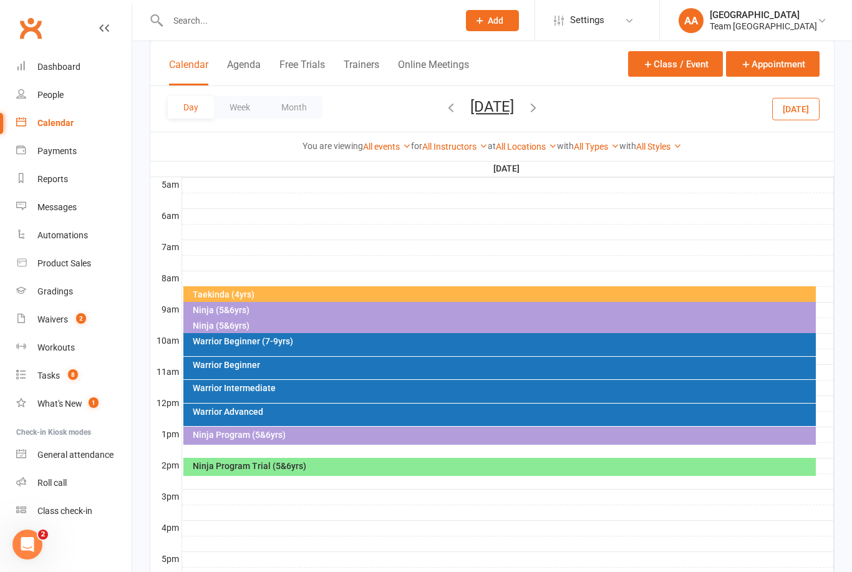
scroll to position [227, 0]
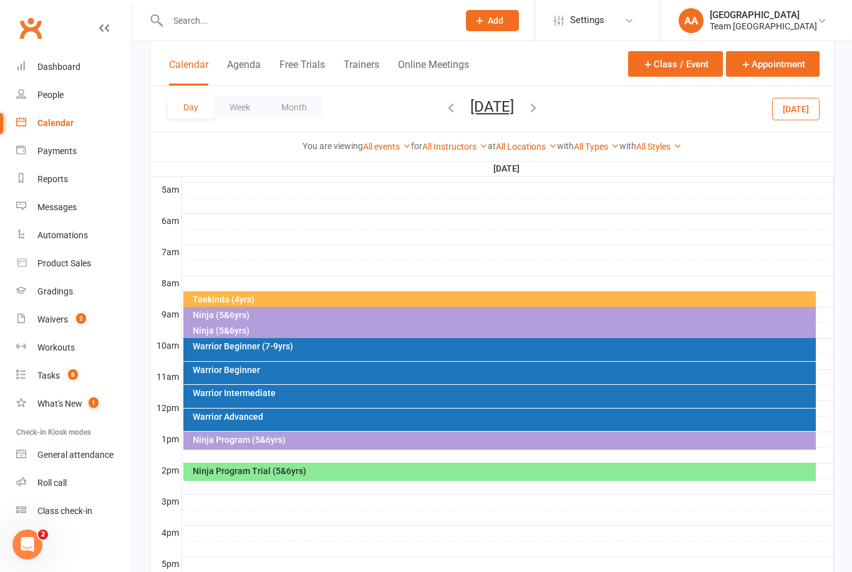
click at [246, 330] on div "Ninja (5&6yrs)" at bounding box center [503, 330] width 622 height 9
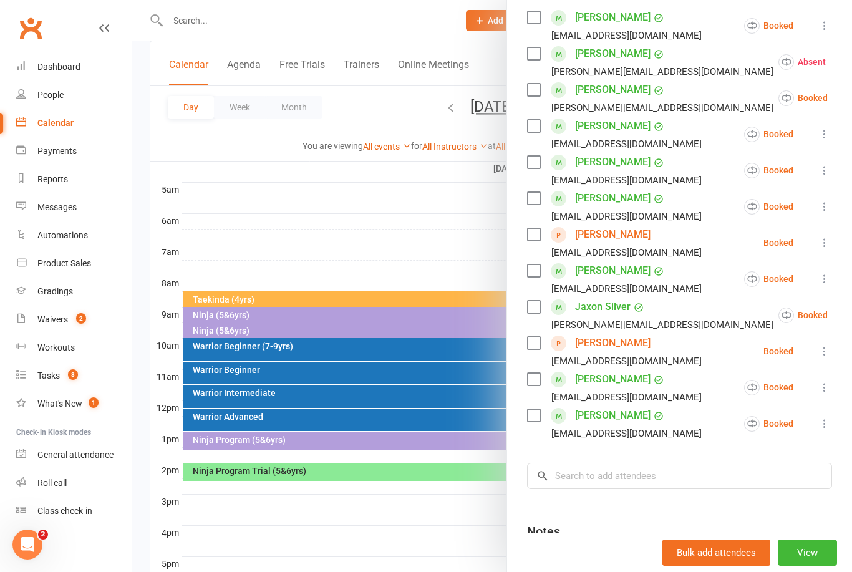
scroll to position [237, 0]
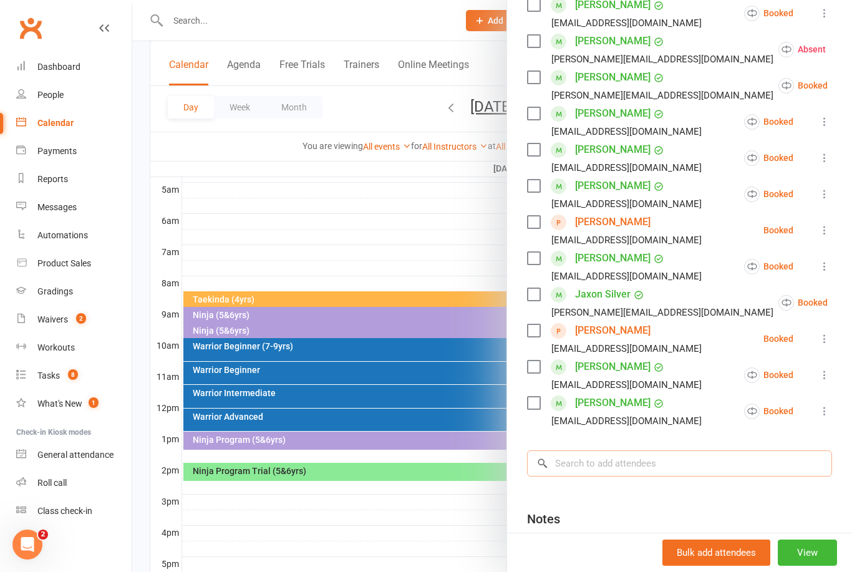
click at [572, 466] on input "search" at bounding box center [679, 463] width 305 height 26
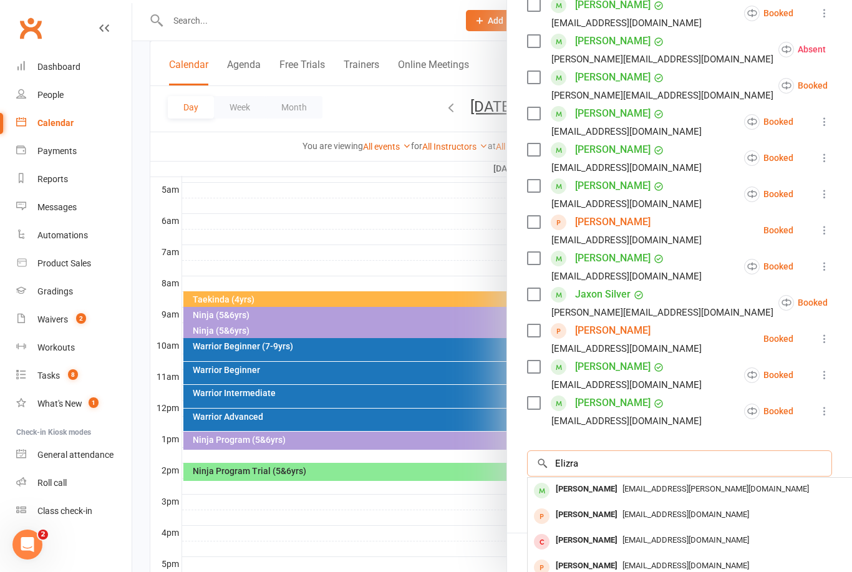
type input "Elizra"
click at [622, 487] on span "[EMAIL_ADDRESS][PERSON_NAME][DOMAIN_NAME]" at bounding box center [715, 488] width 186 height 9
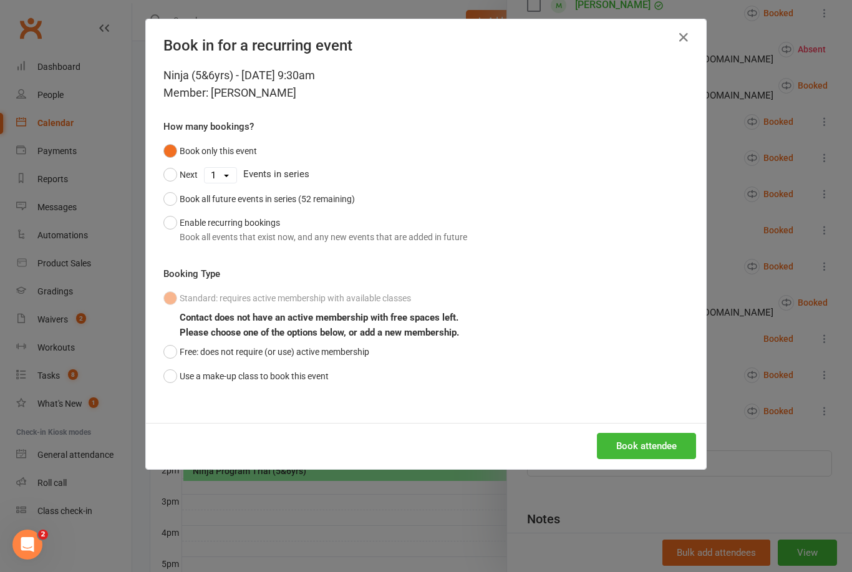
click at [174, 384] on button "Use a make-up class to book this event" at bounding box center [245, 376] width 165 height 24
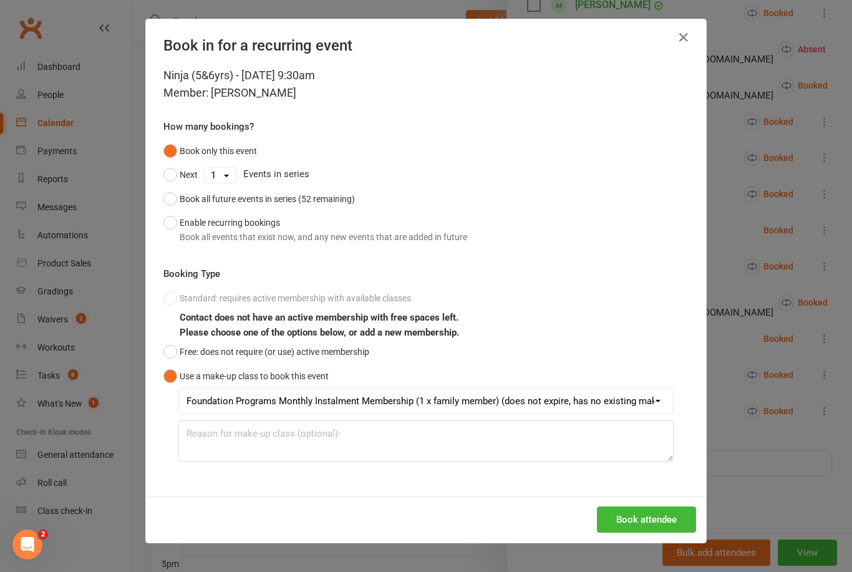
click at [652, 511] on button "Book attendee" at bounding box center [646, 519] width 99 height 26
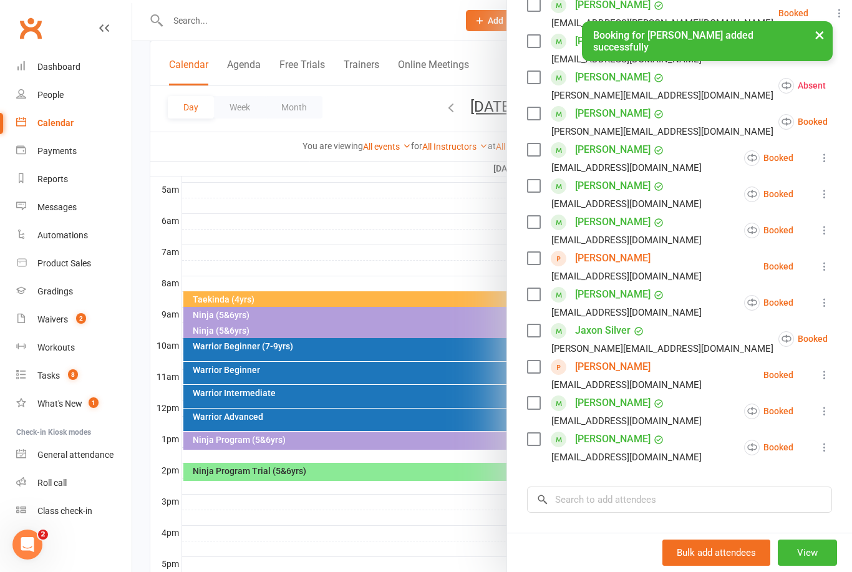
click at [613, 258] on link "[PERSON_NAME]" at bounding box center [612, 258] width 75 height 20
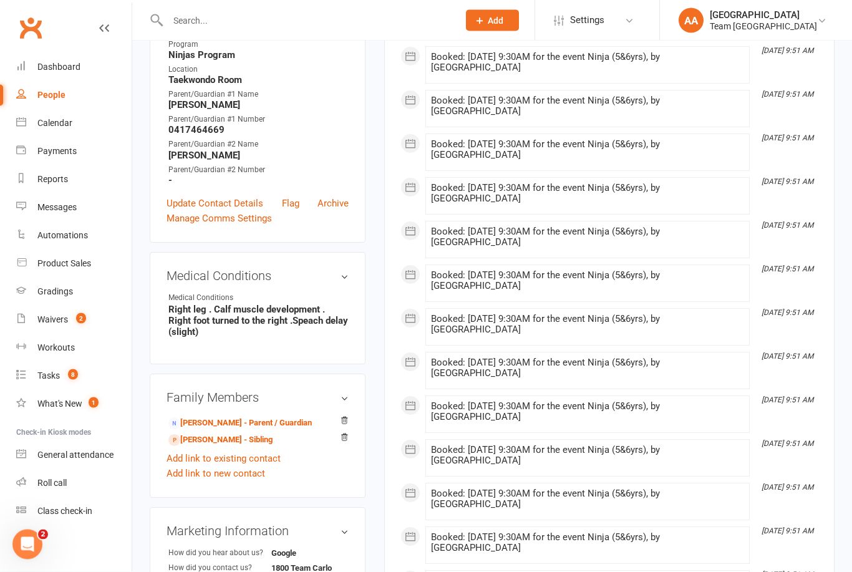
scroll to position [413, 0]
click at [218, 423] on link "[PERSON_NAME] - Parent / Guardian" at bounding box center [239, 422] width 143 height 13
